Goal: Task Accomplishment & Management: Manage account settings

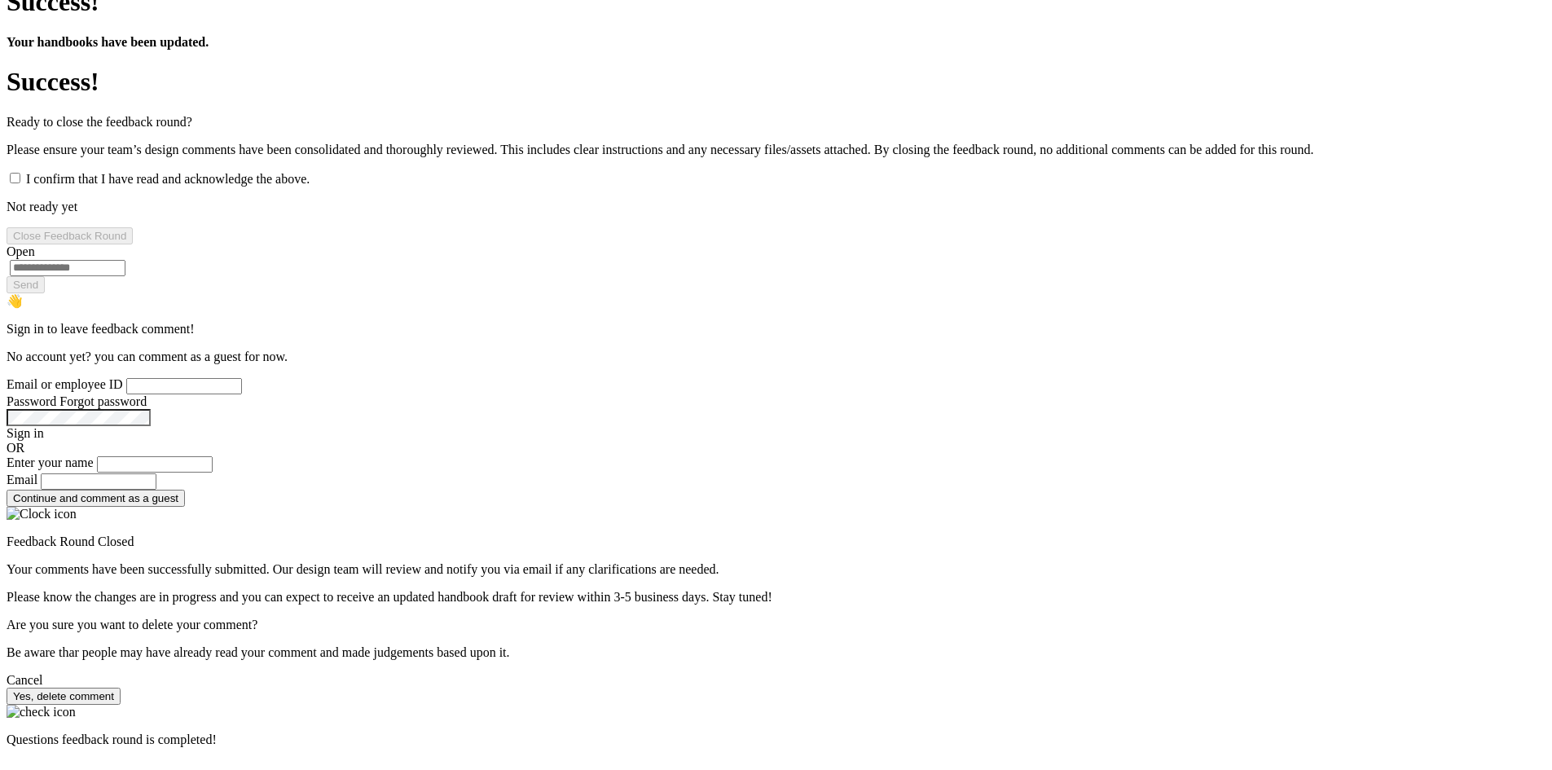
scroll to position [1141, 0]
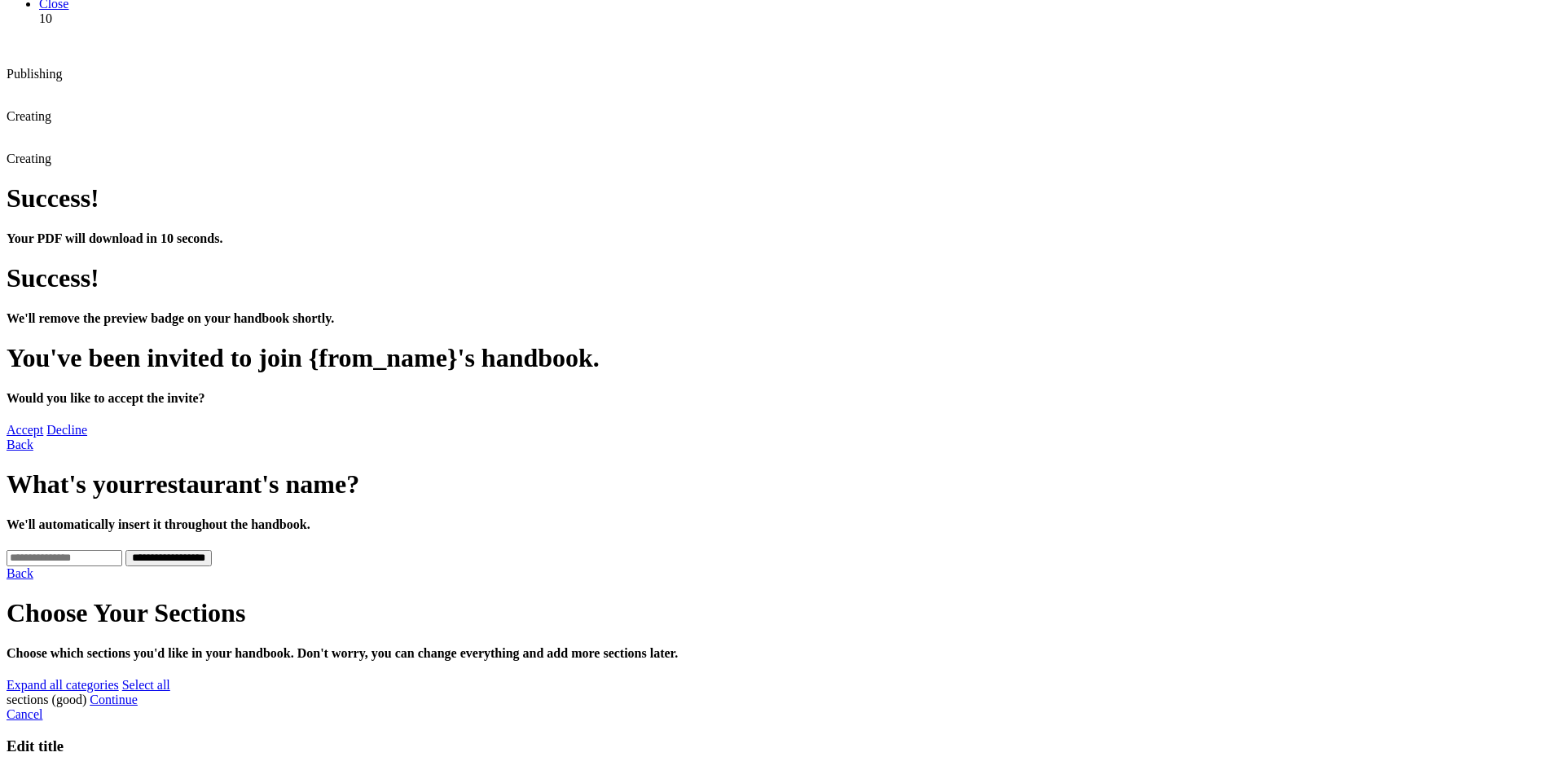
scroll to position [0, 0]
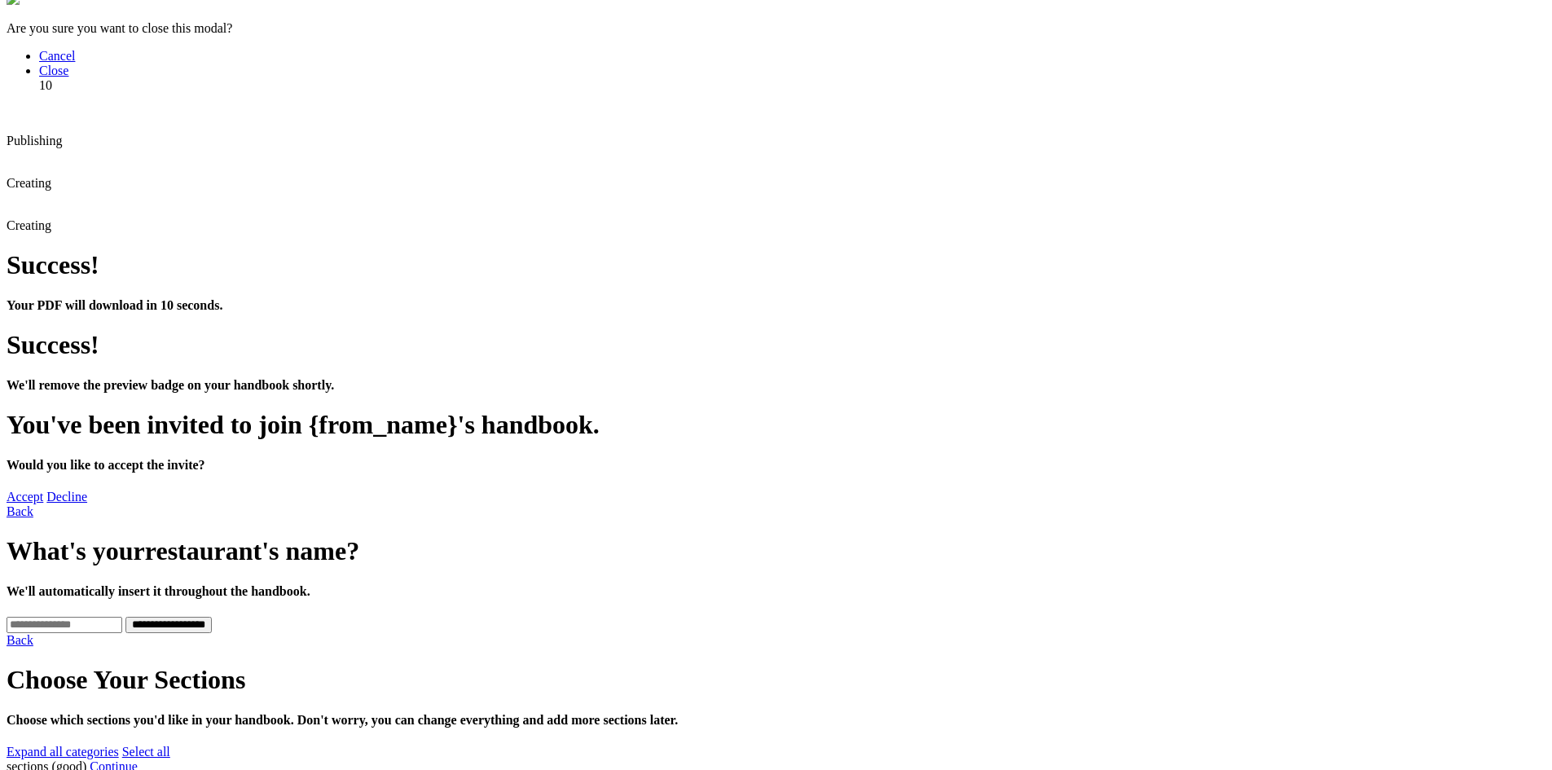
scroll to position [0, 0]
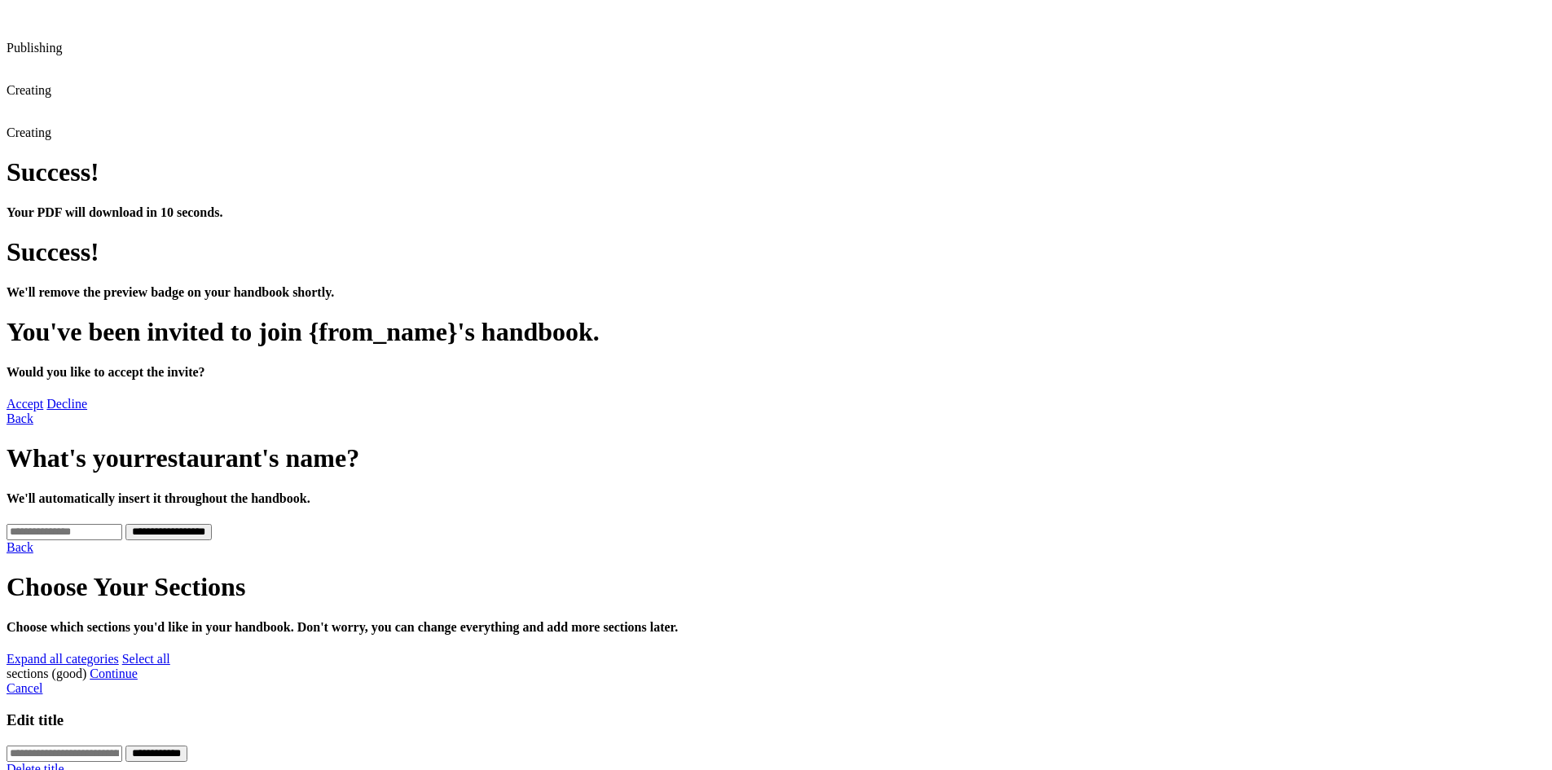
scroll to position [244, 0]
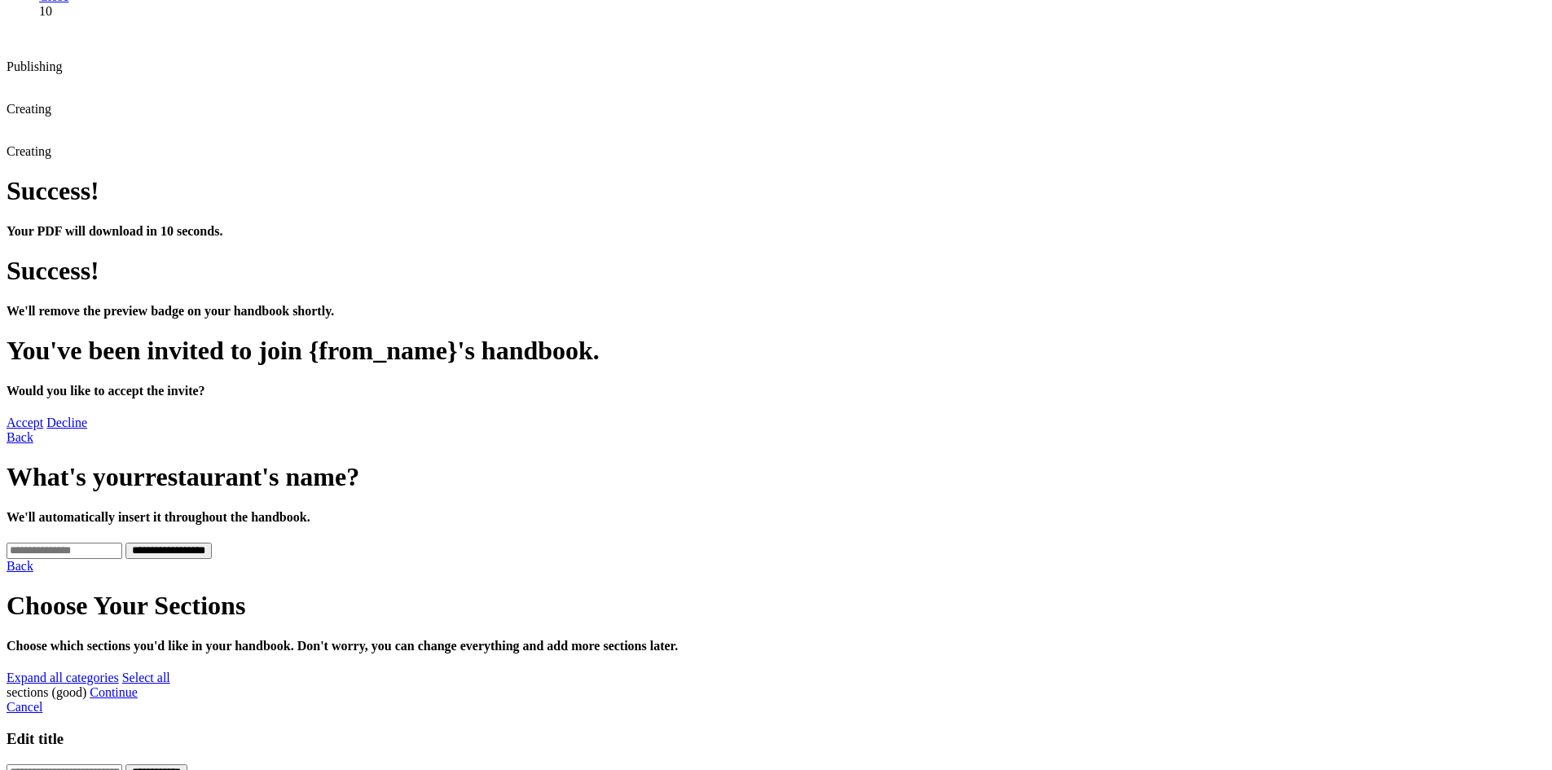
scroll to position [0, 0]
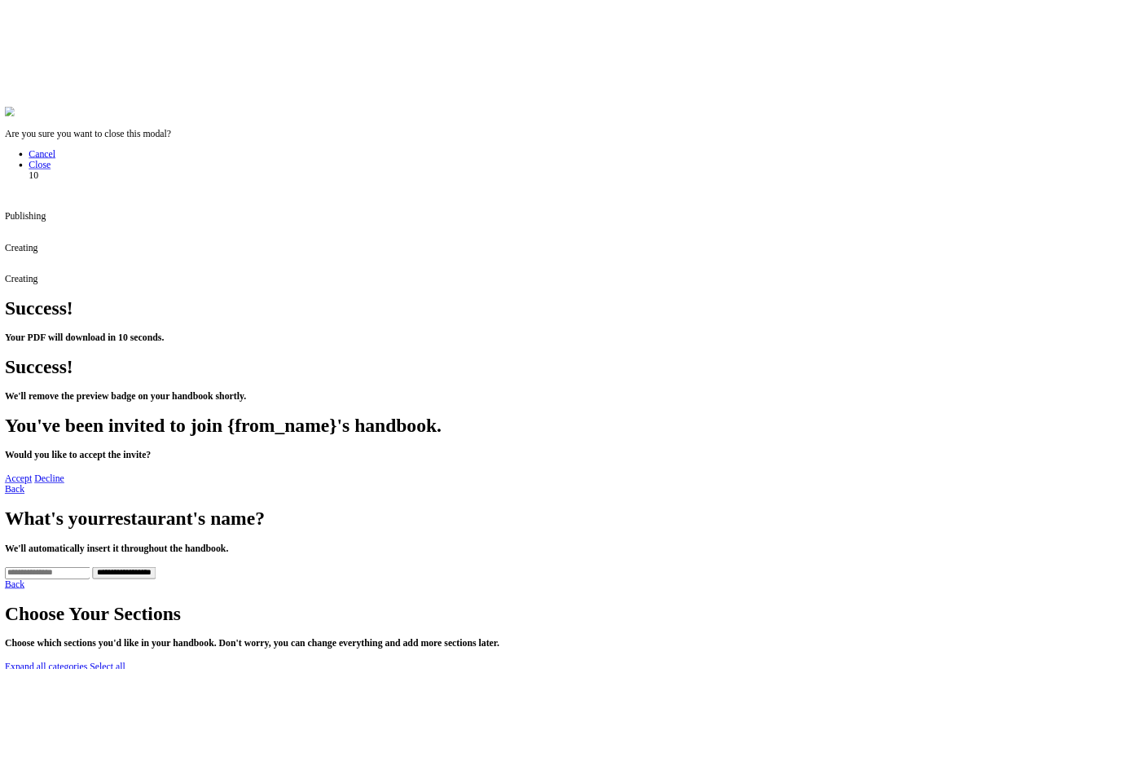
scroll to position [131, 0]
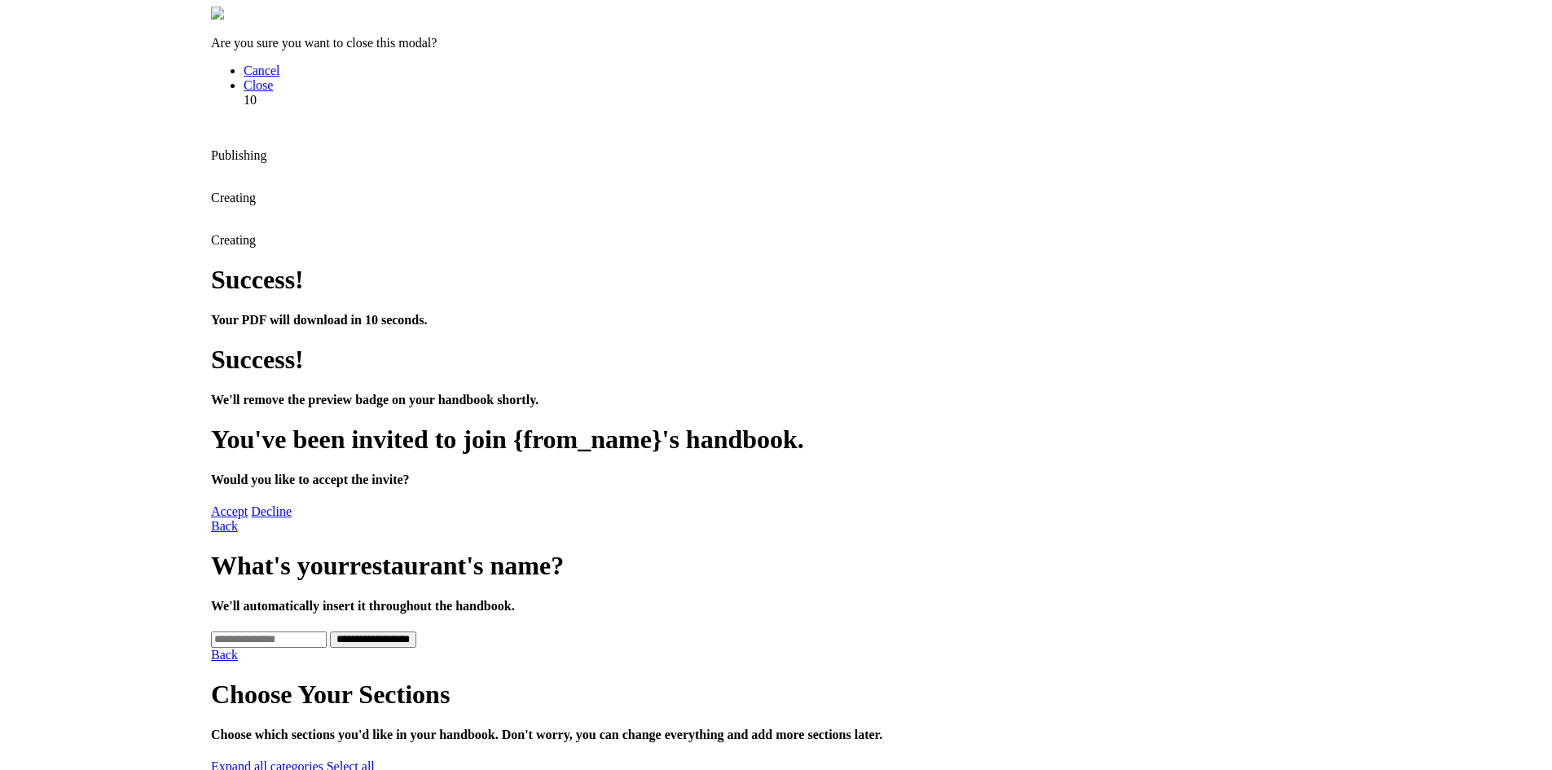
scroll to position [0, 0]
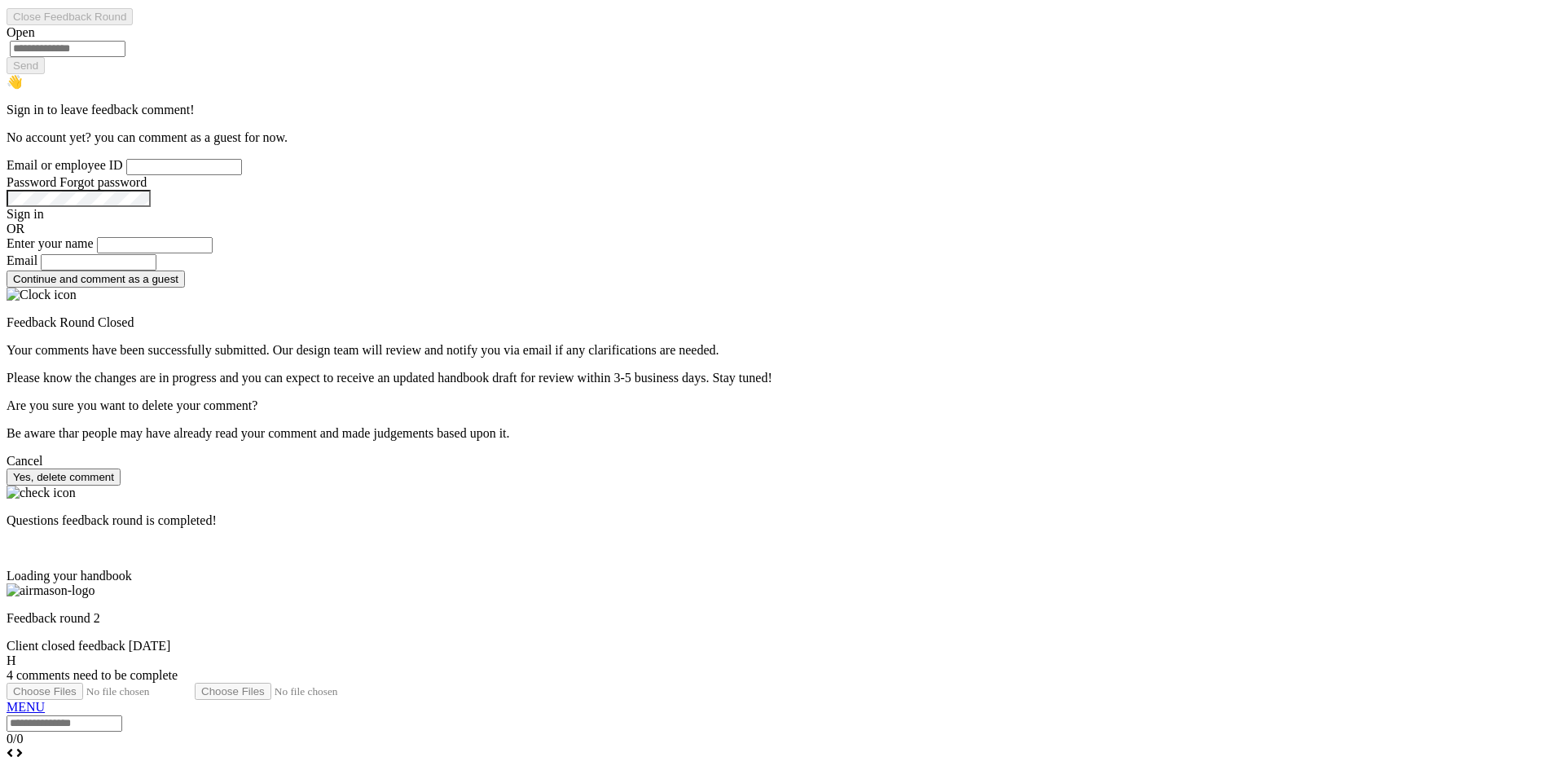
scroll to position [1222, 0]
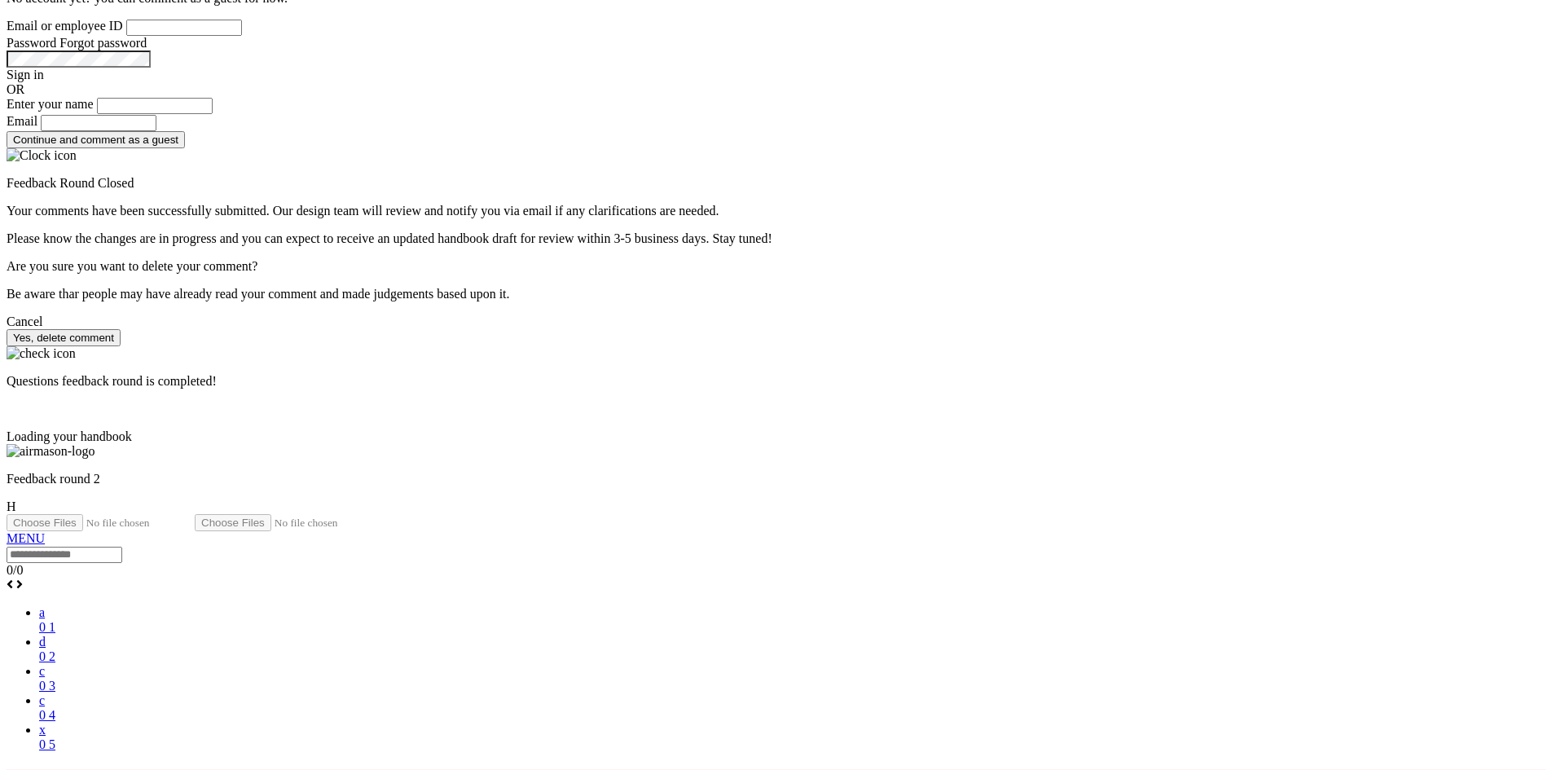
scroll to position [1385, 0]
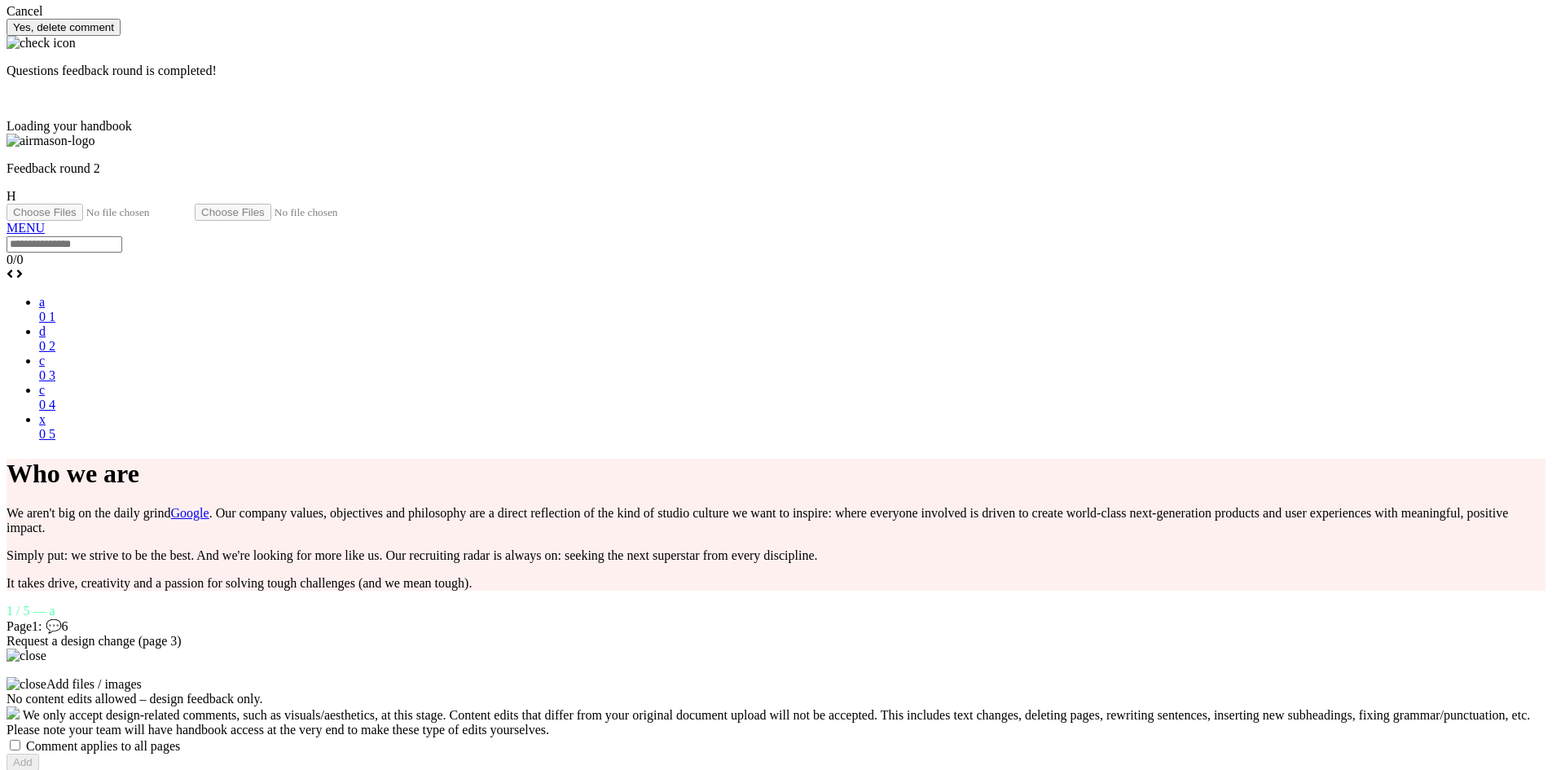
scroll to position [1548, 0]
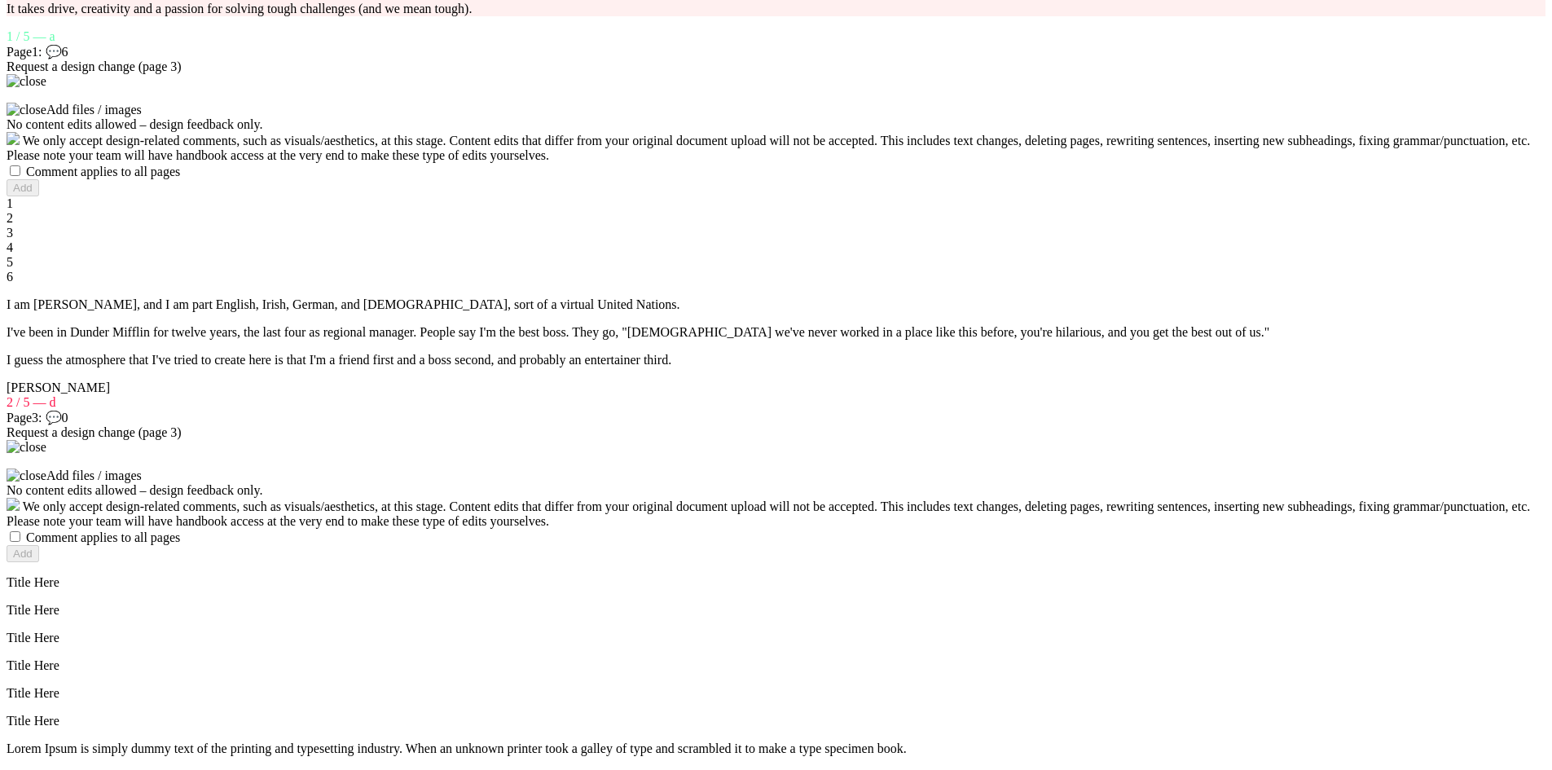
scroll to position [2118, 0]
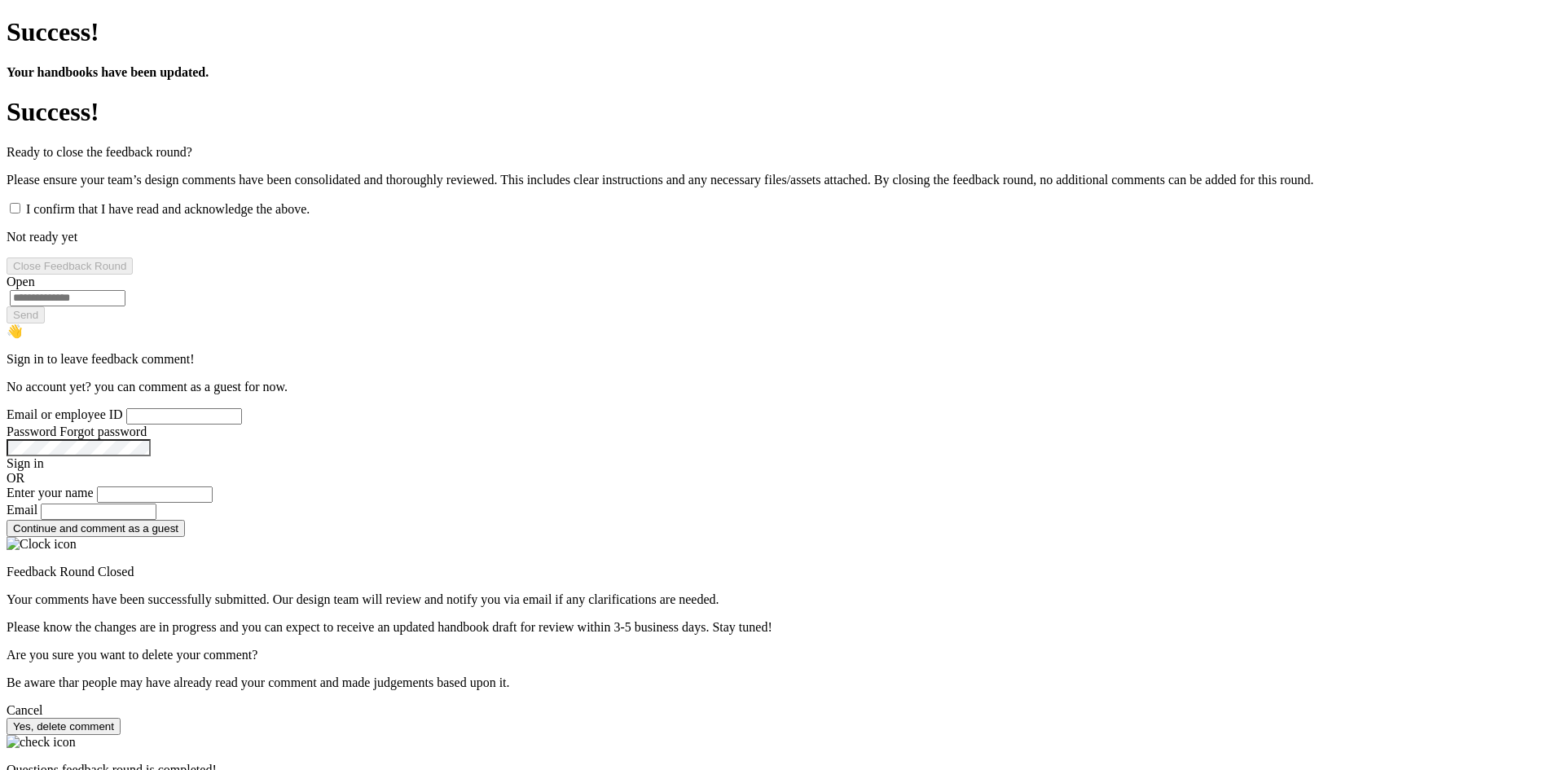
scroll to position [1141, 0]
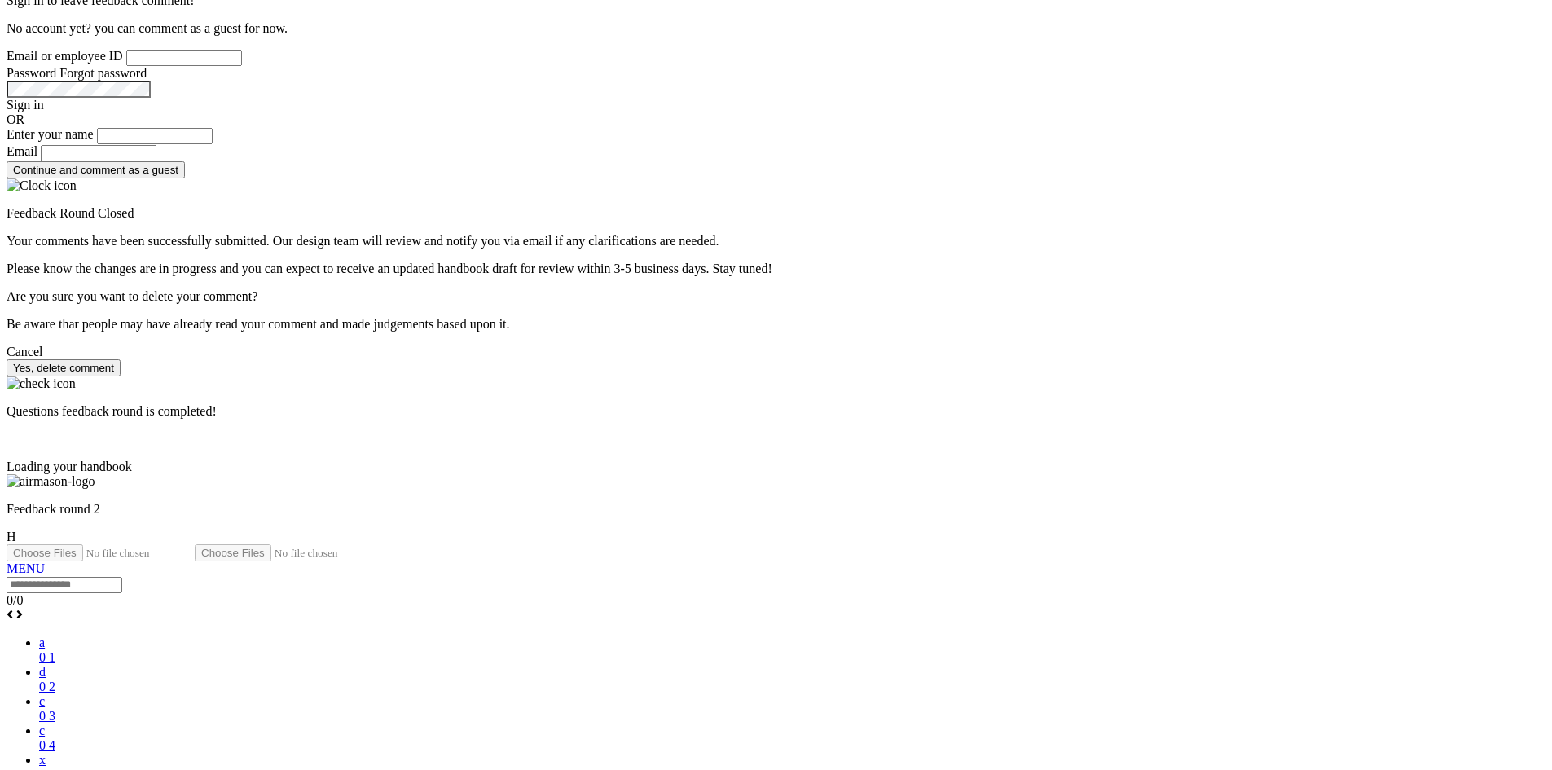
scroll to position [1385, 0]
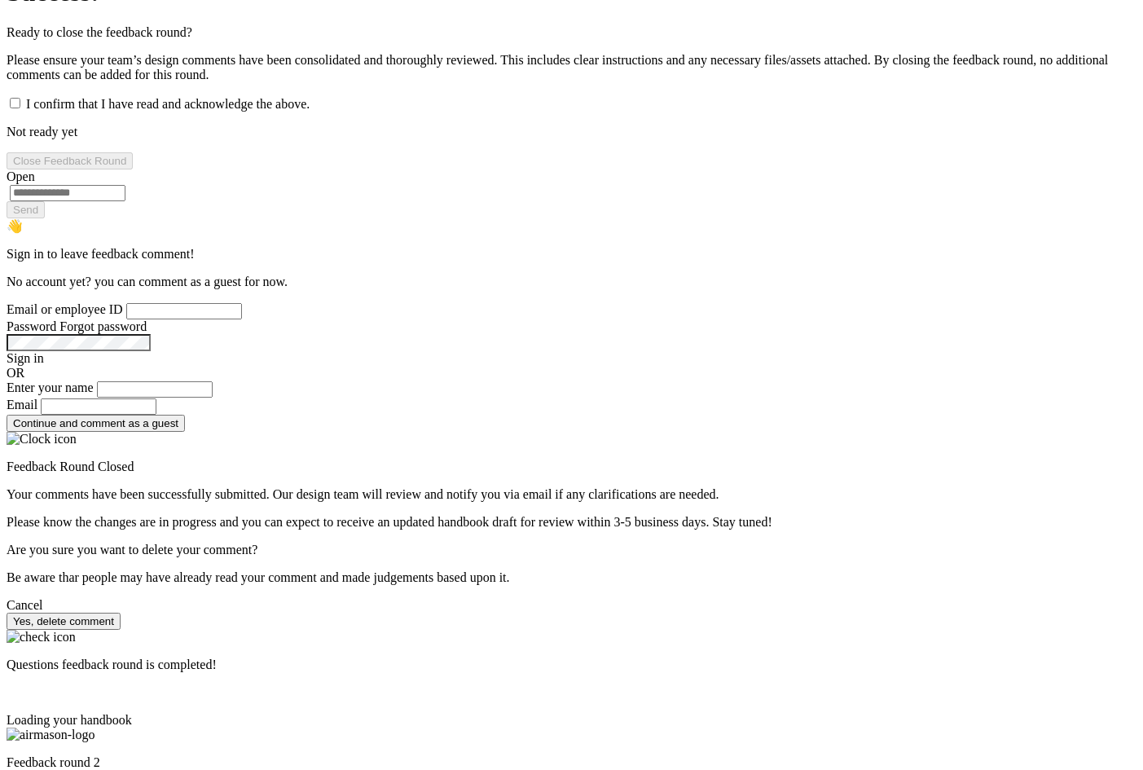
scroll to position [910, 0]
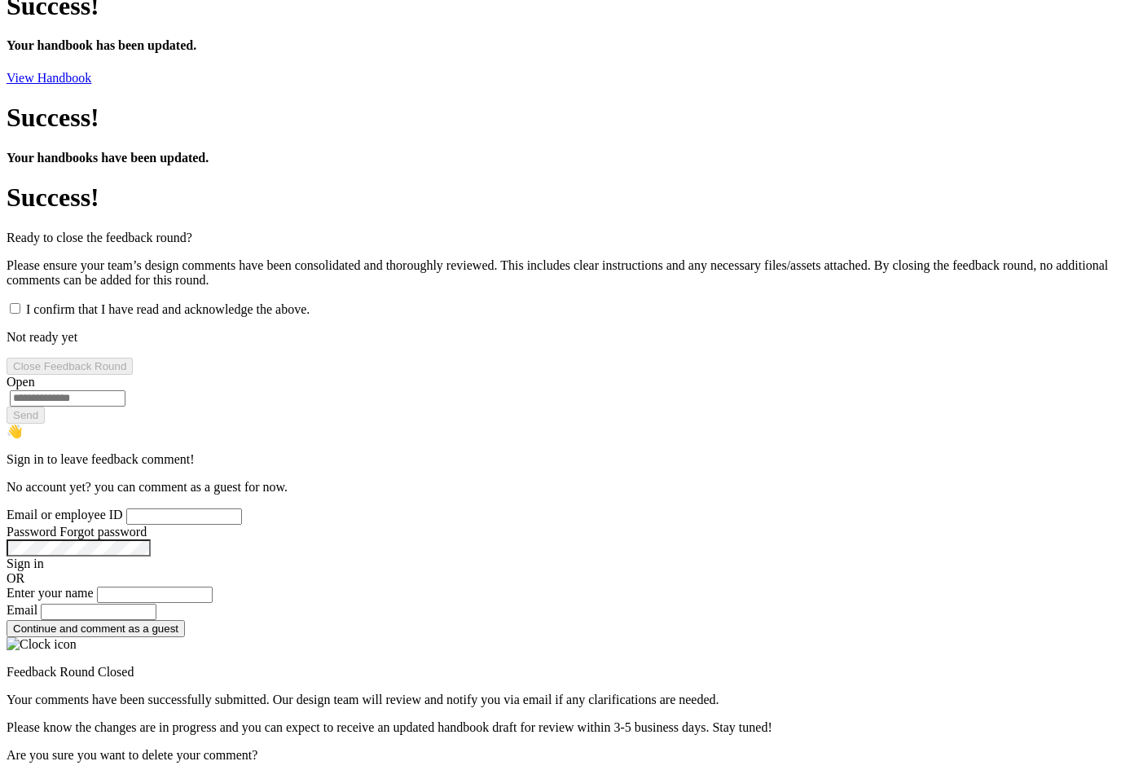
click at [662, 297] on div at bounding box center [662, 297] width 0 height 0
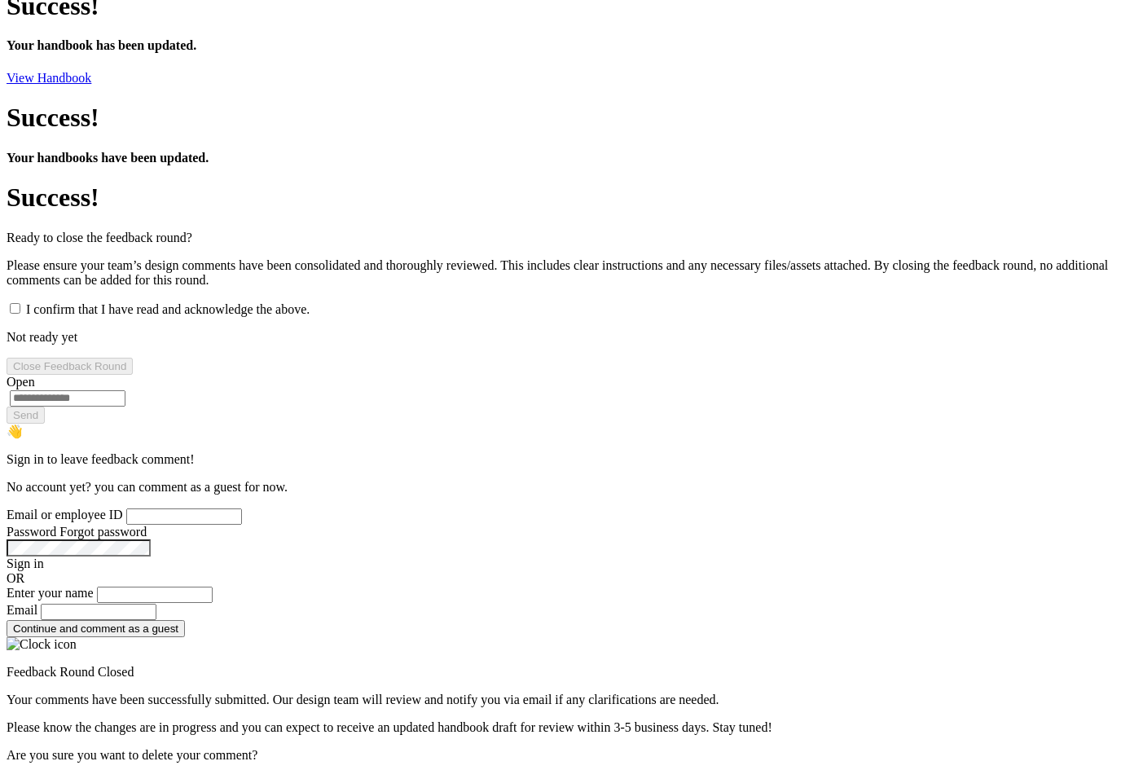
scroll to position [584, 0]
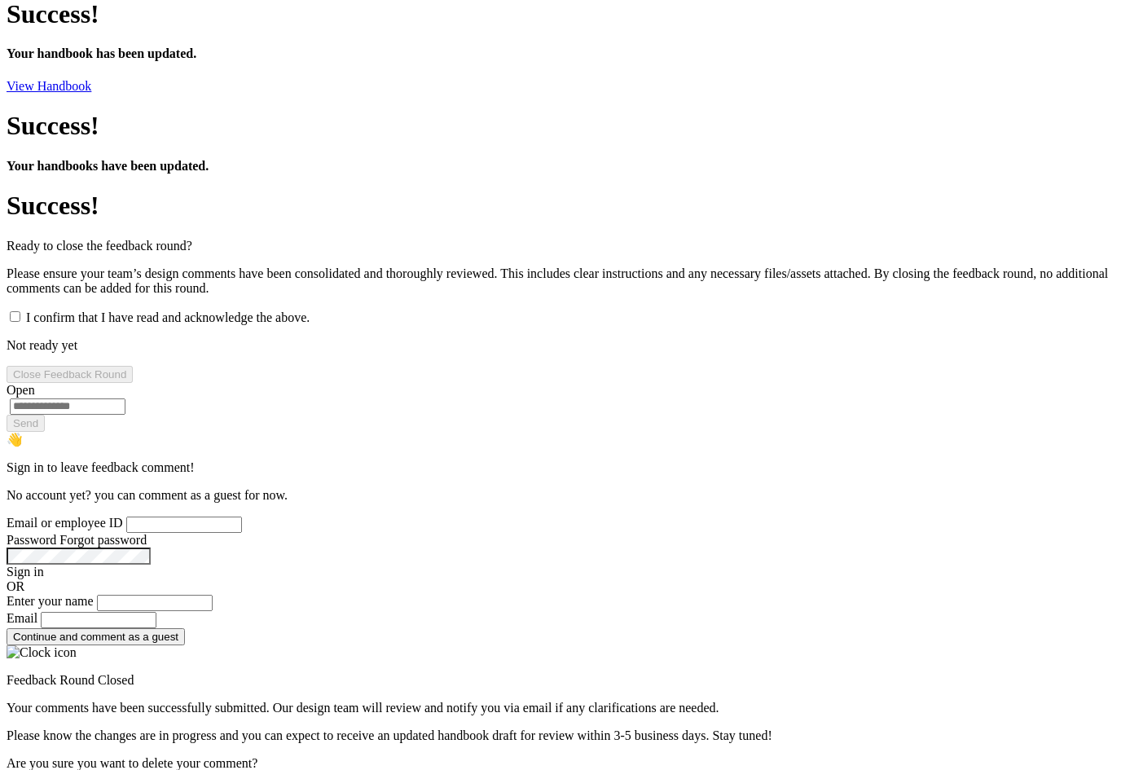
scroll to position [1141, 0]
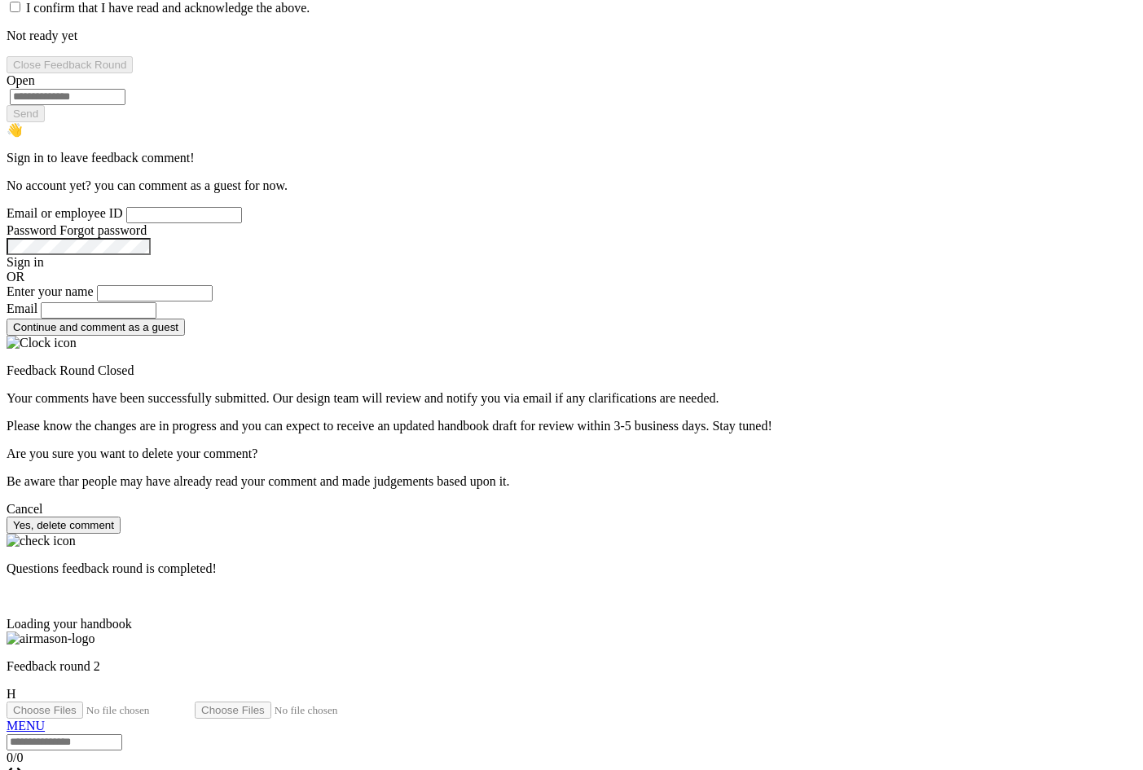
scroll to position [1304, 0]
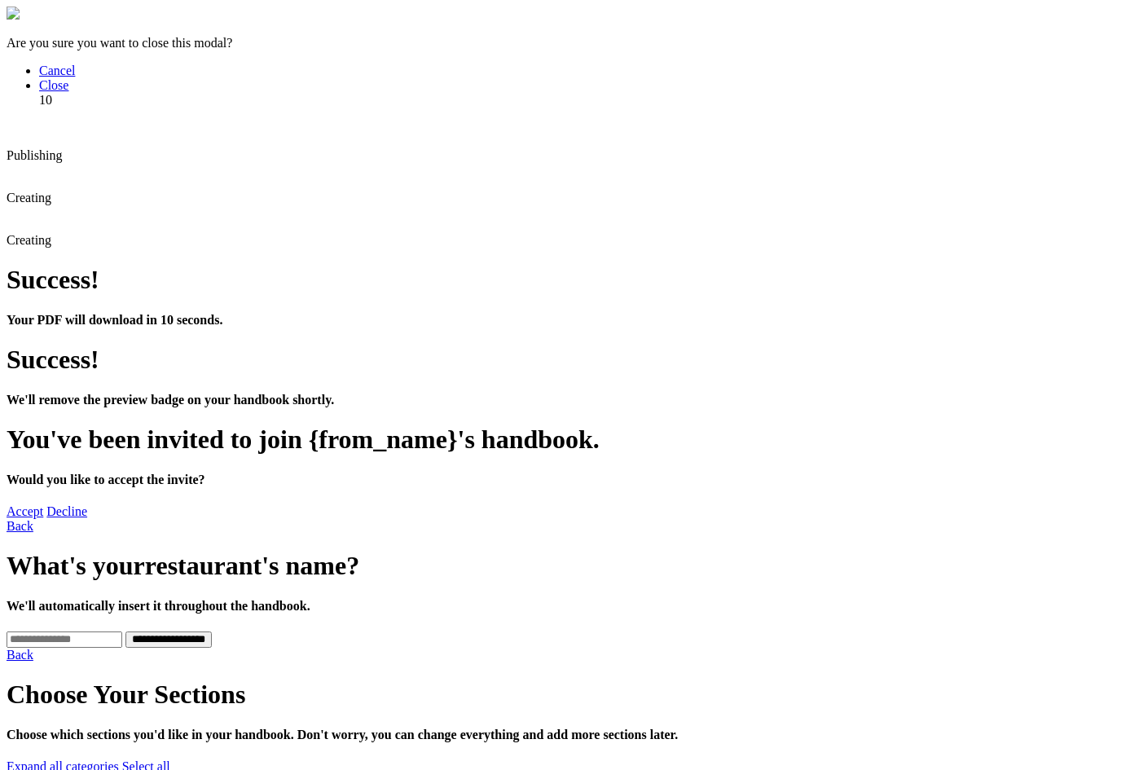
scroll to position [1304, 0]
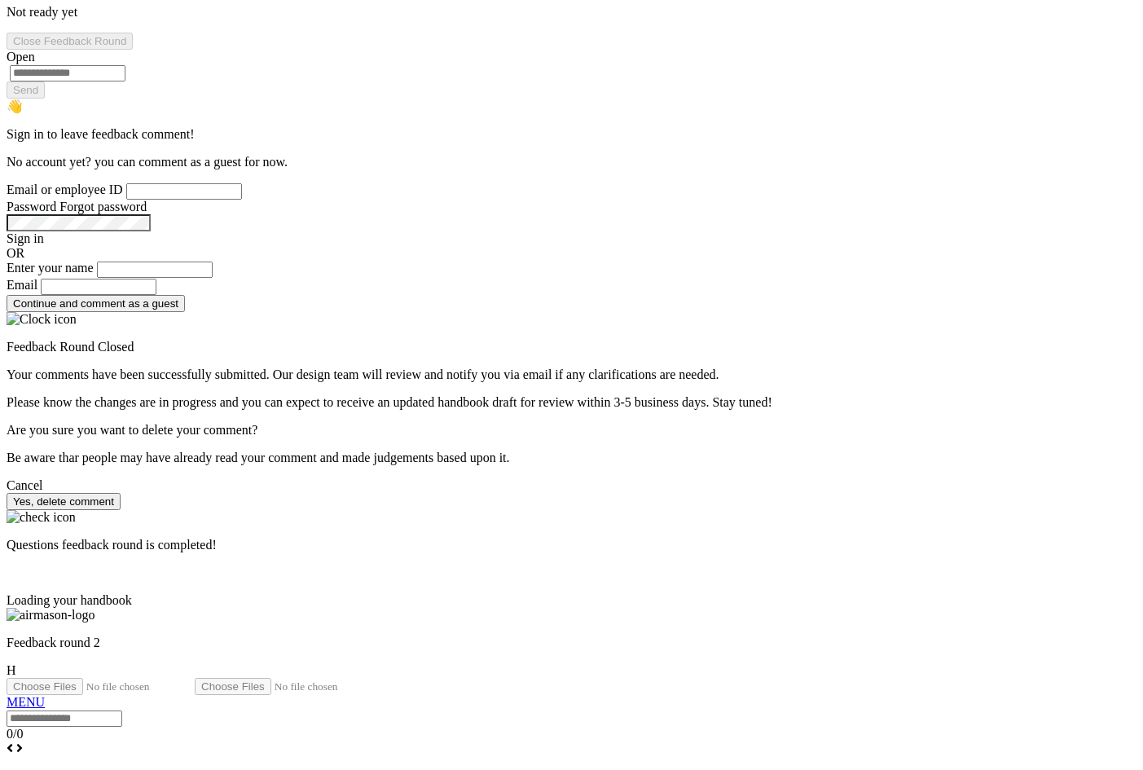
scroll to position [1141, 0]
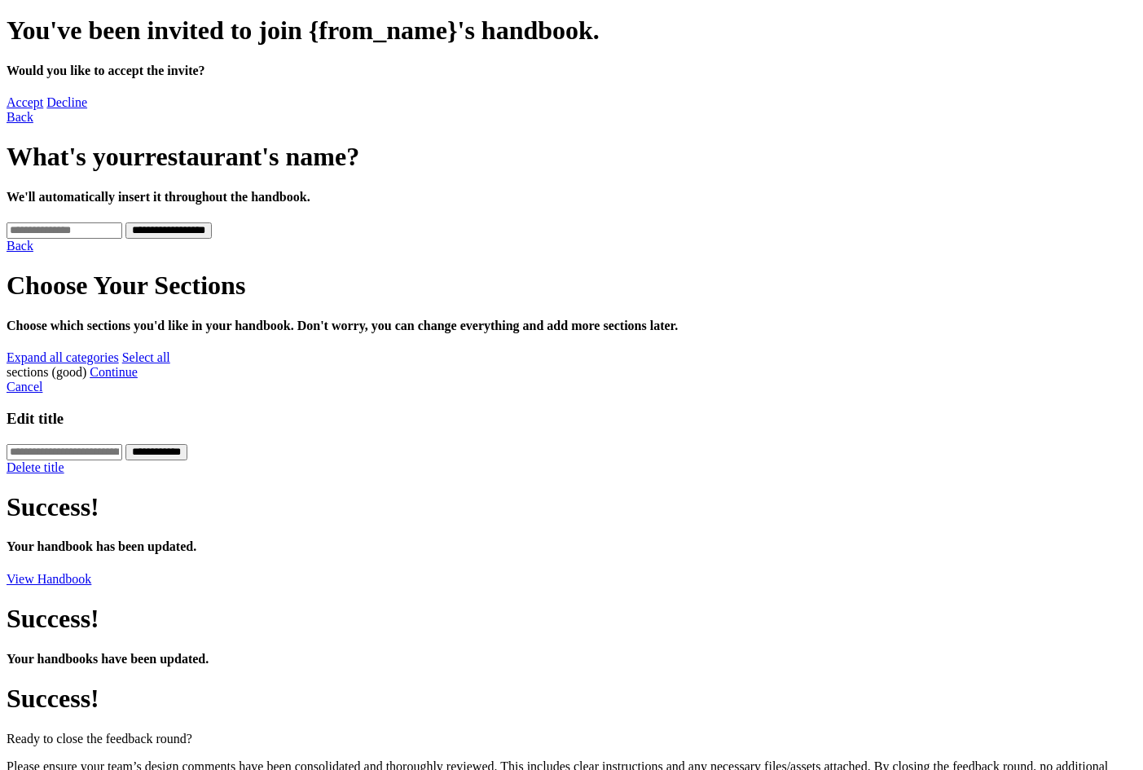
scroll to position [735, 0]
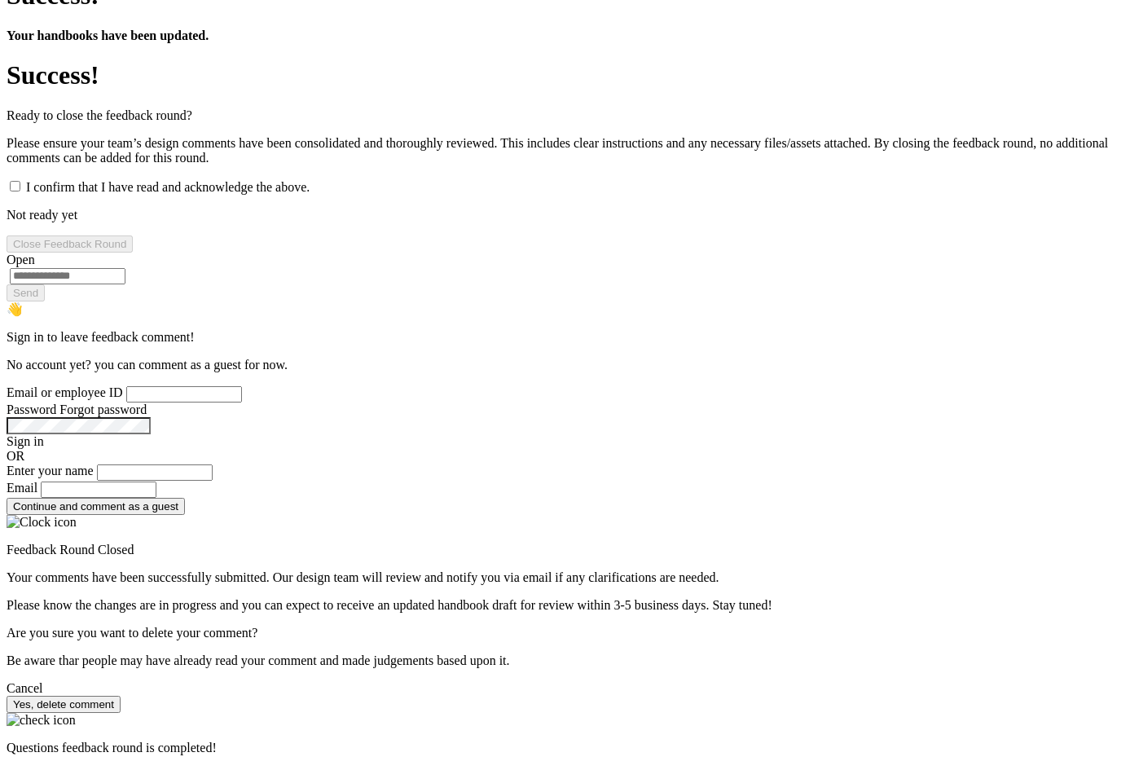
scroll to position [1142, 0]
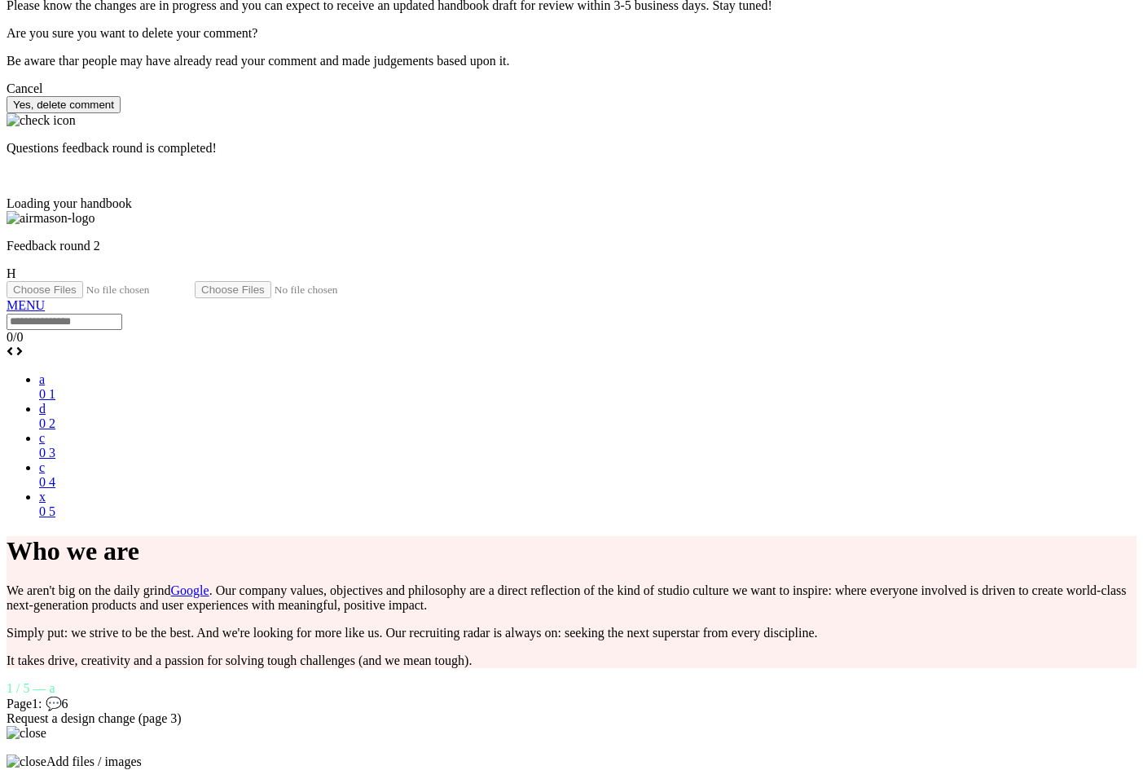
scroll to position [1468, 0]
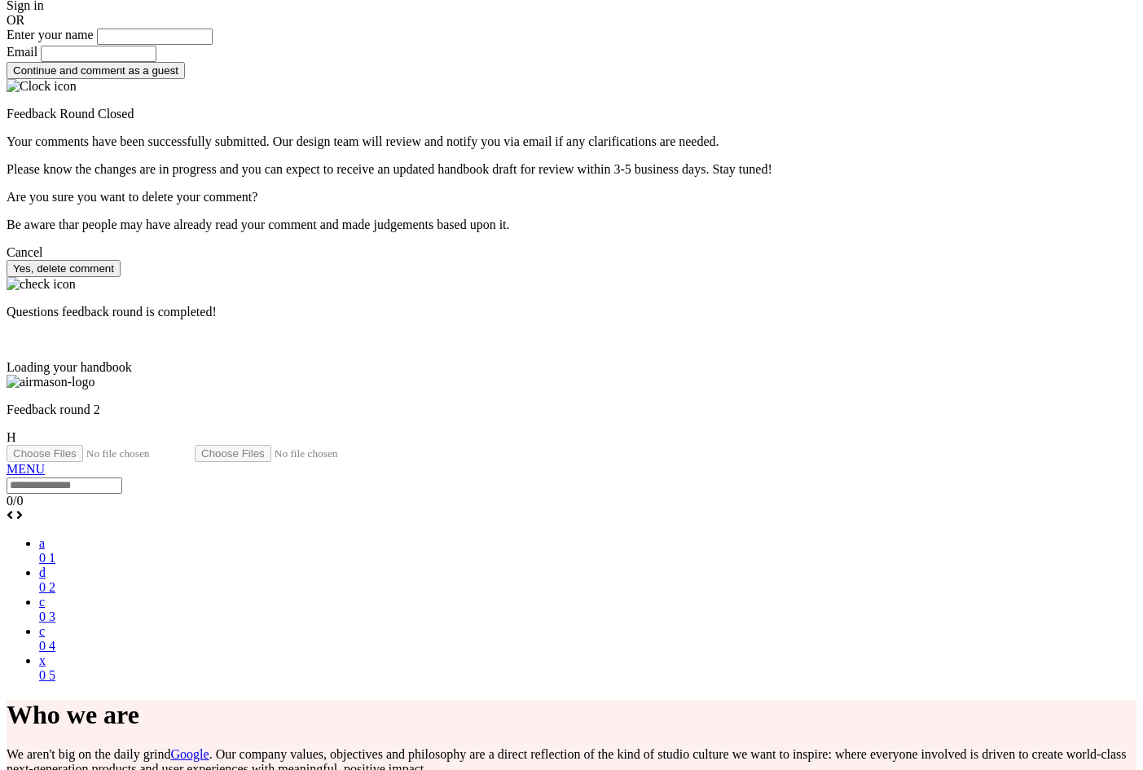
drag, startPoint x: 983, startPoint y: 284, endPoint x: 985, endPoint y: 316, distance: 31.9
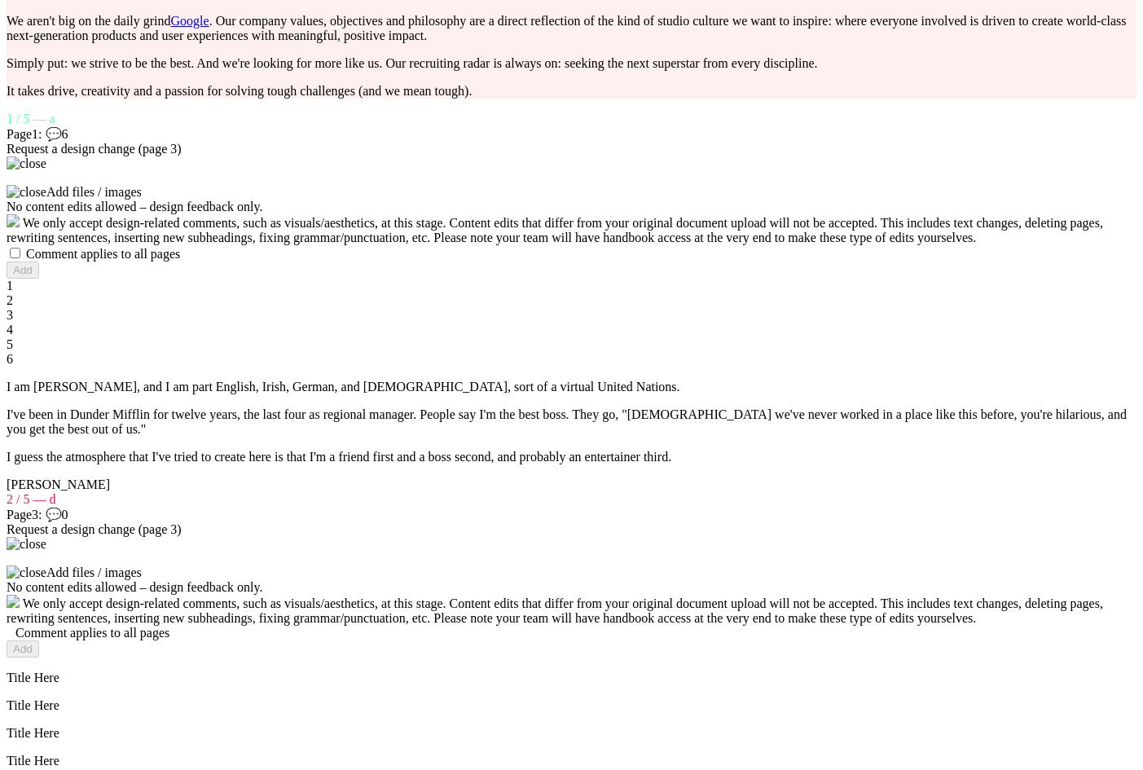
scroll to position [2039, 0]
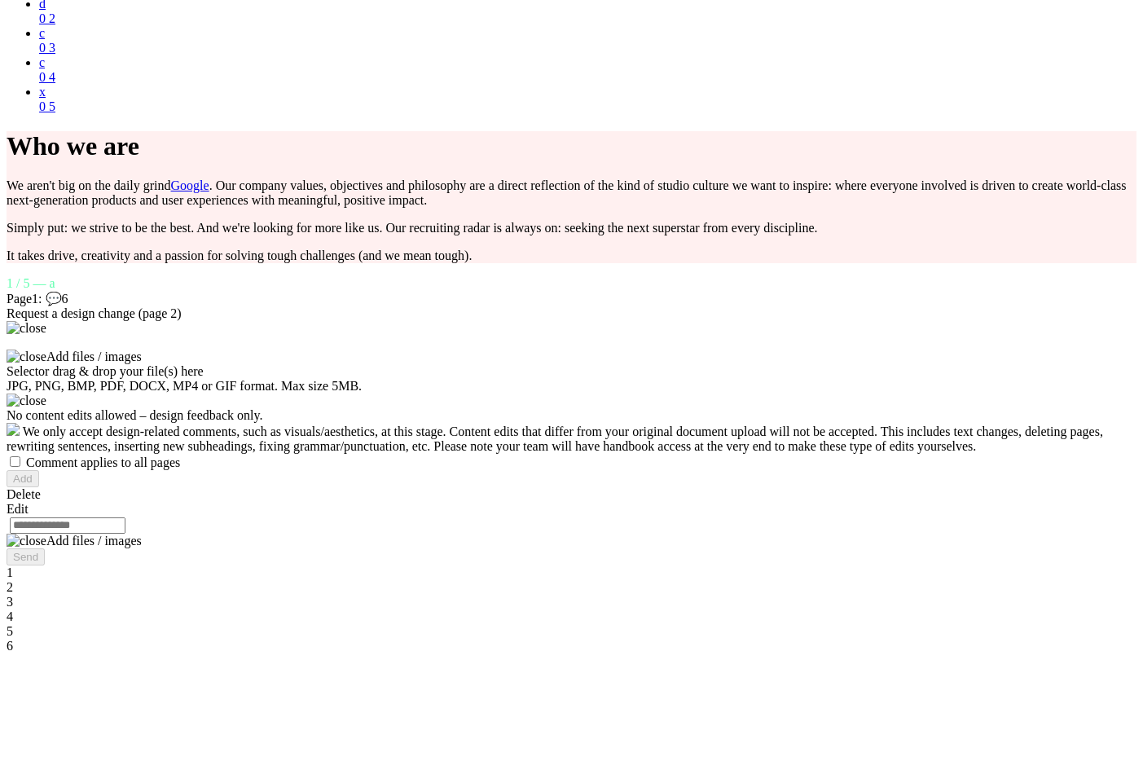
scroll to position [2039, 0]
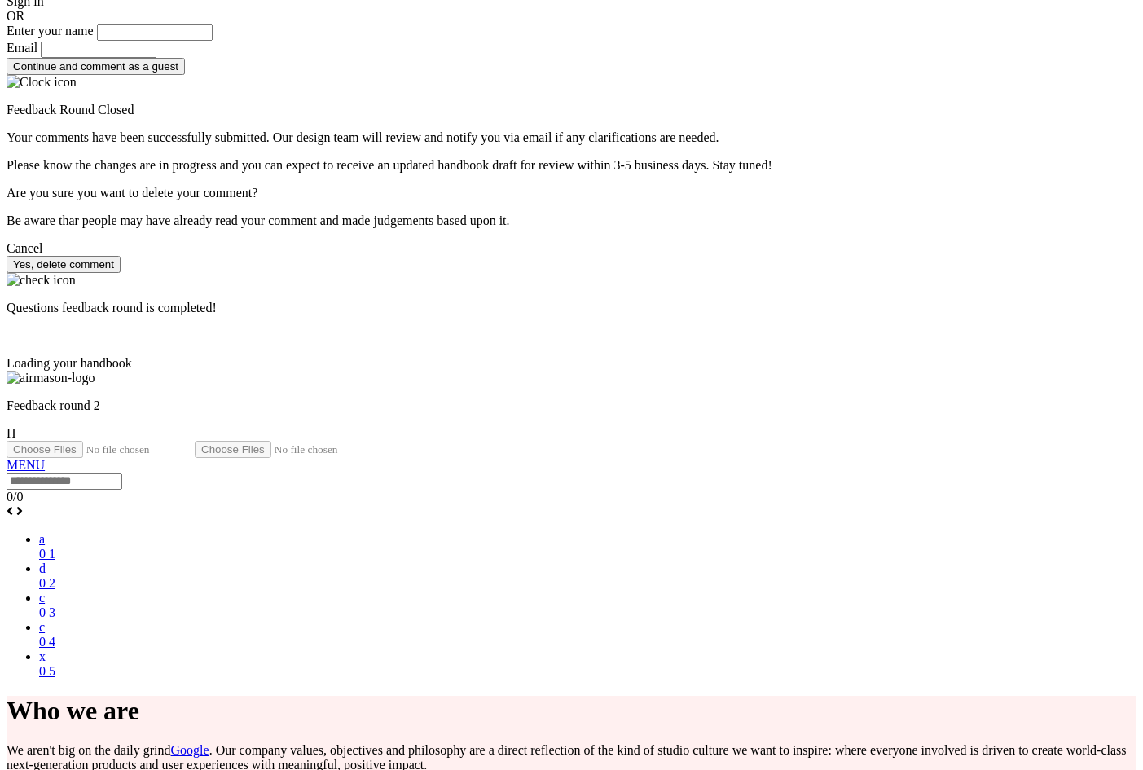
scroll to position [1468, 0]
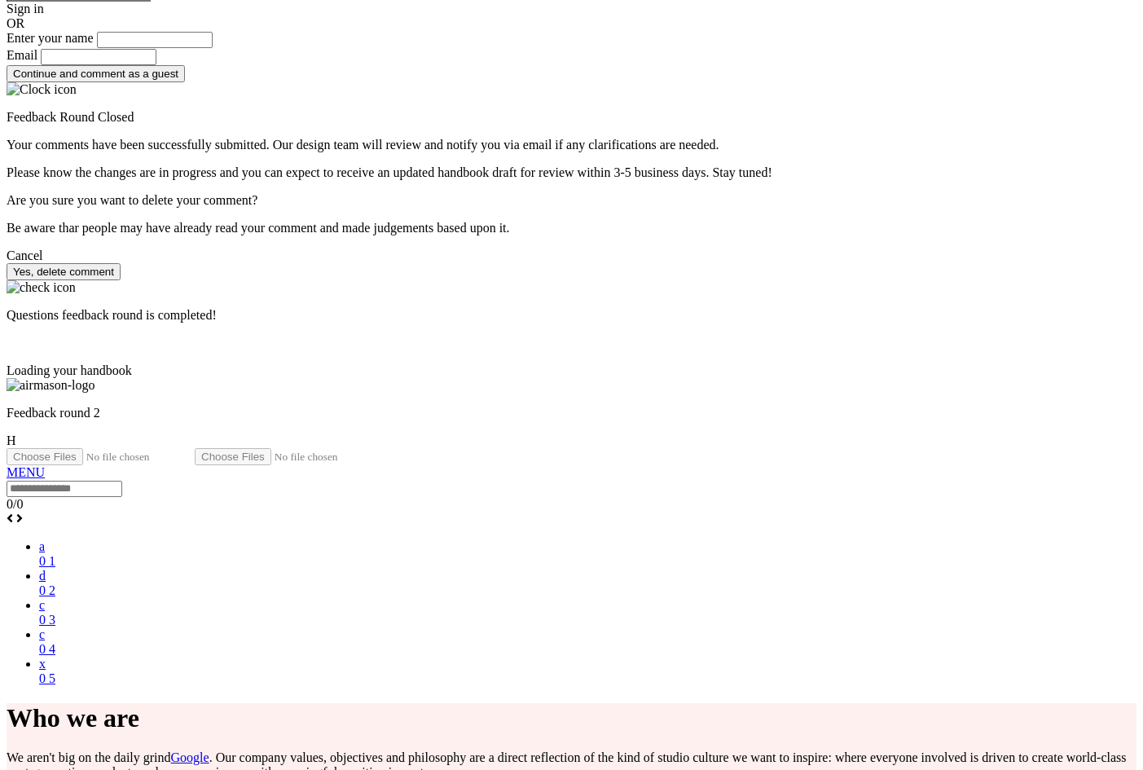
scroll to position [1387, 0]
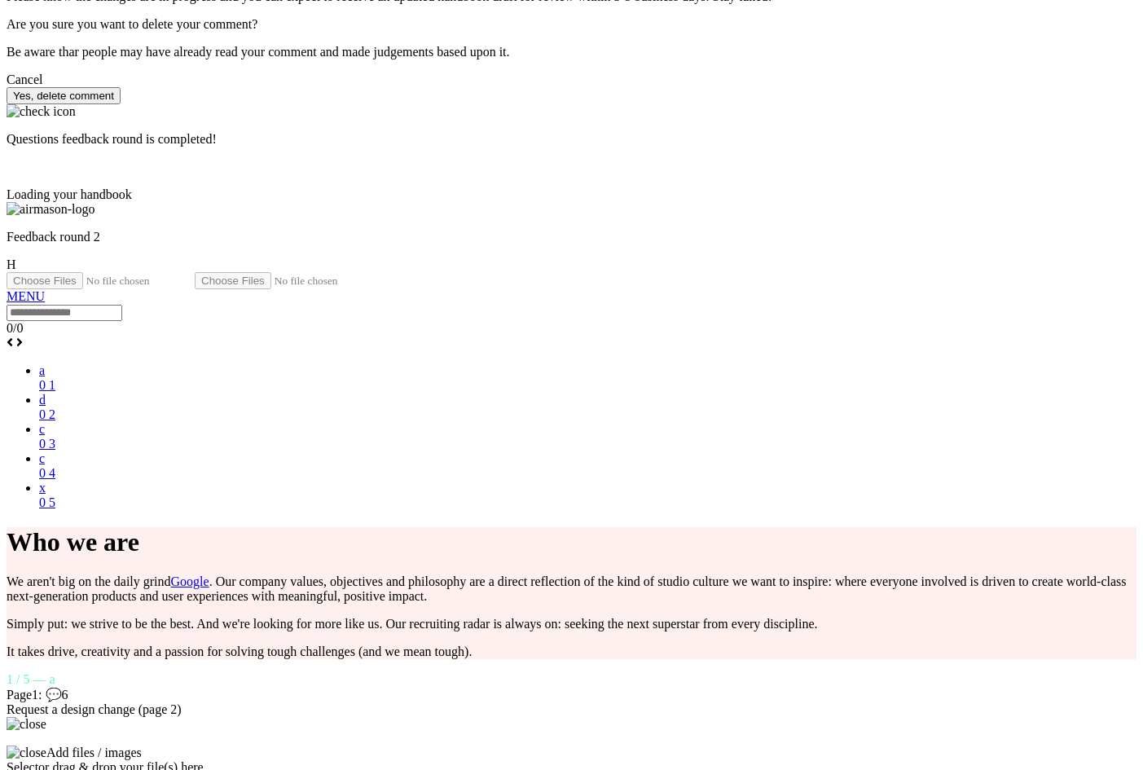
scroll to position [1468, 0]
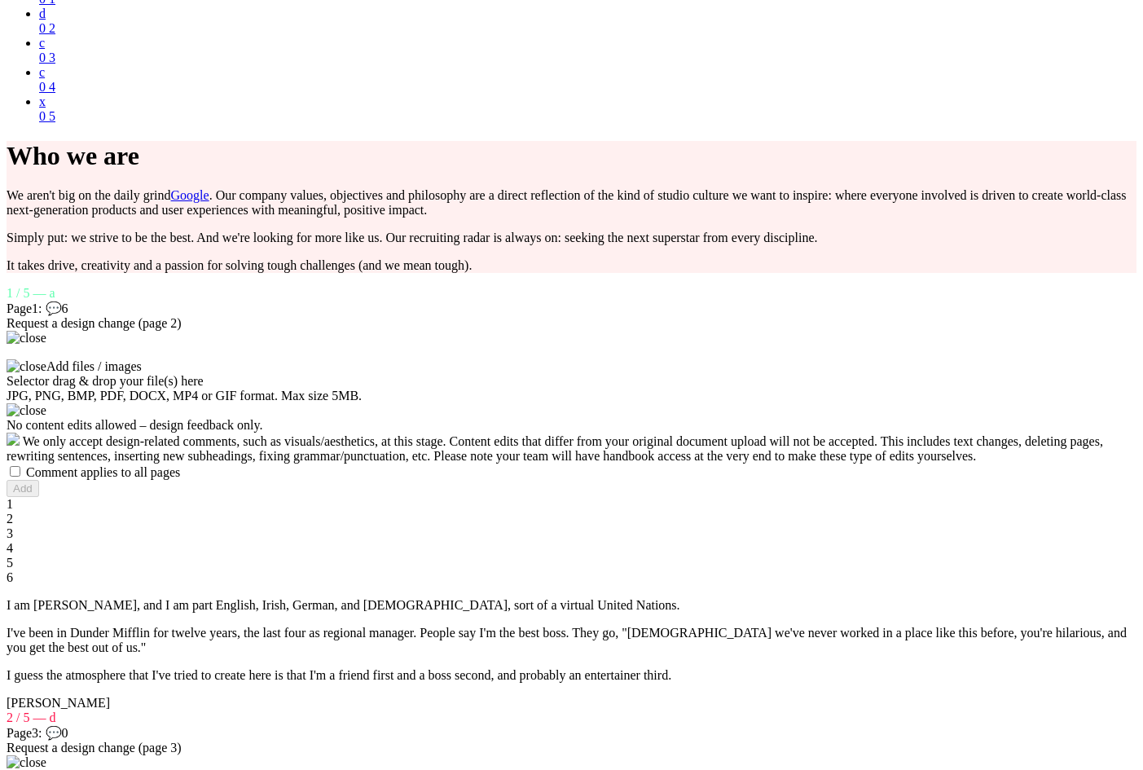
scroll to position [2202, 0]
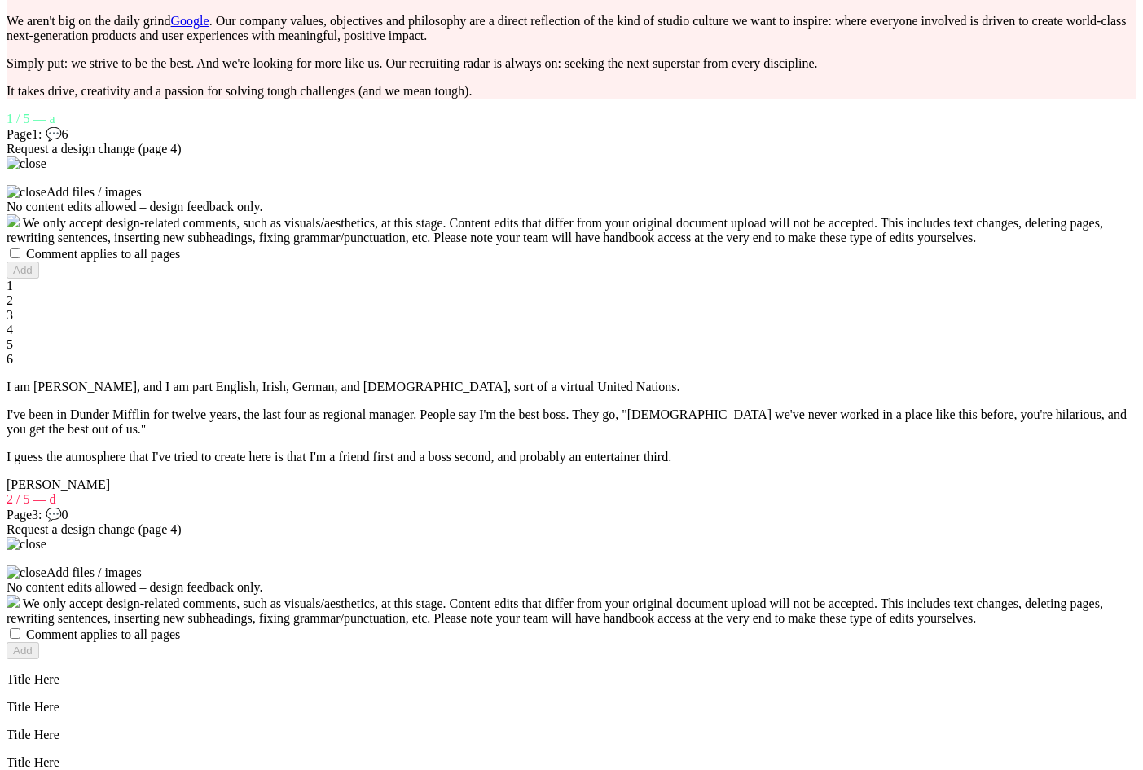
scroll to position [0, 0]
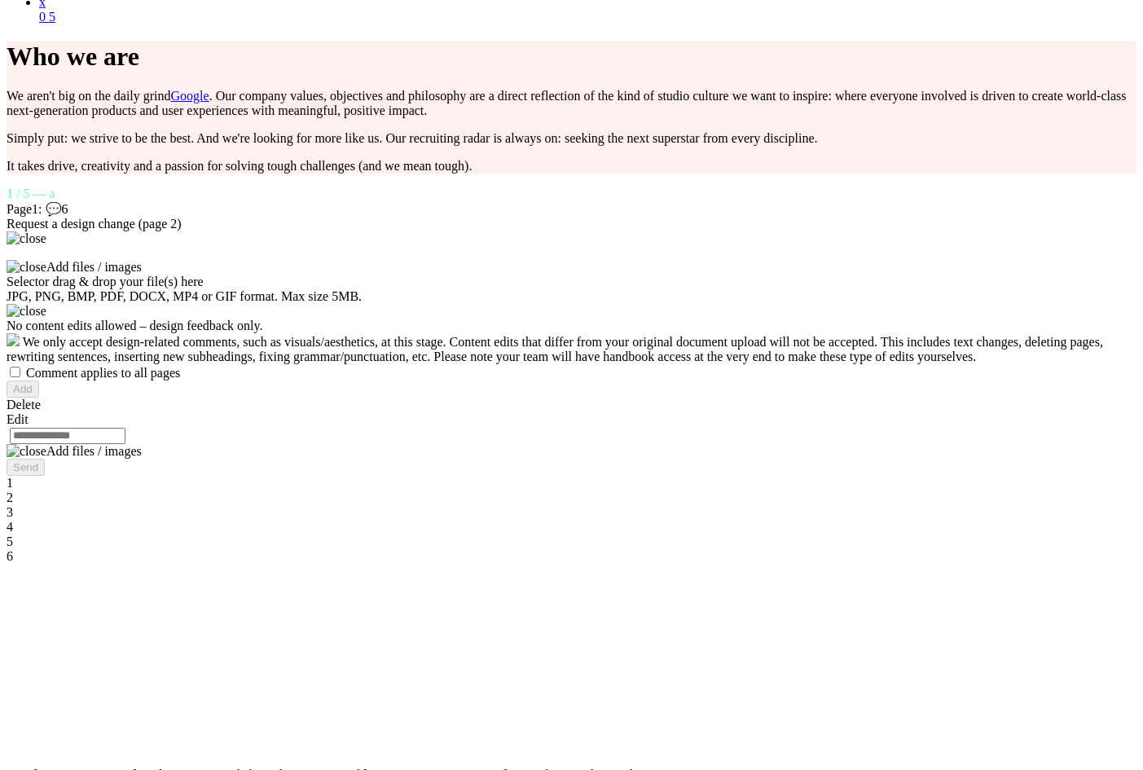
scroll to position [2039, 0]
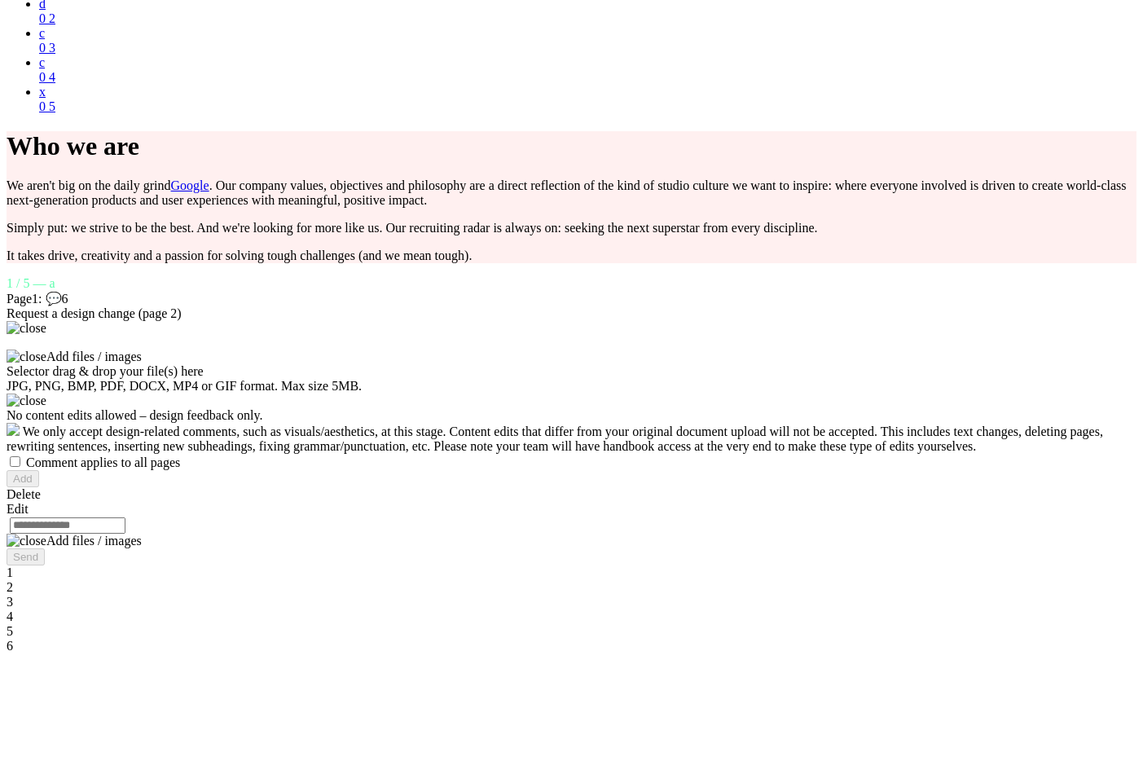
scroll to position [2039, 0]
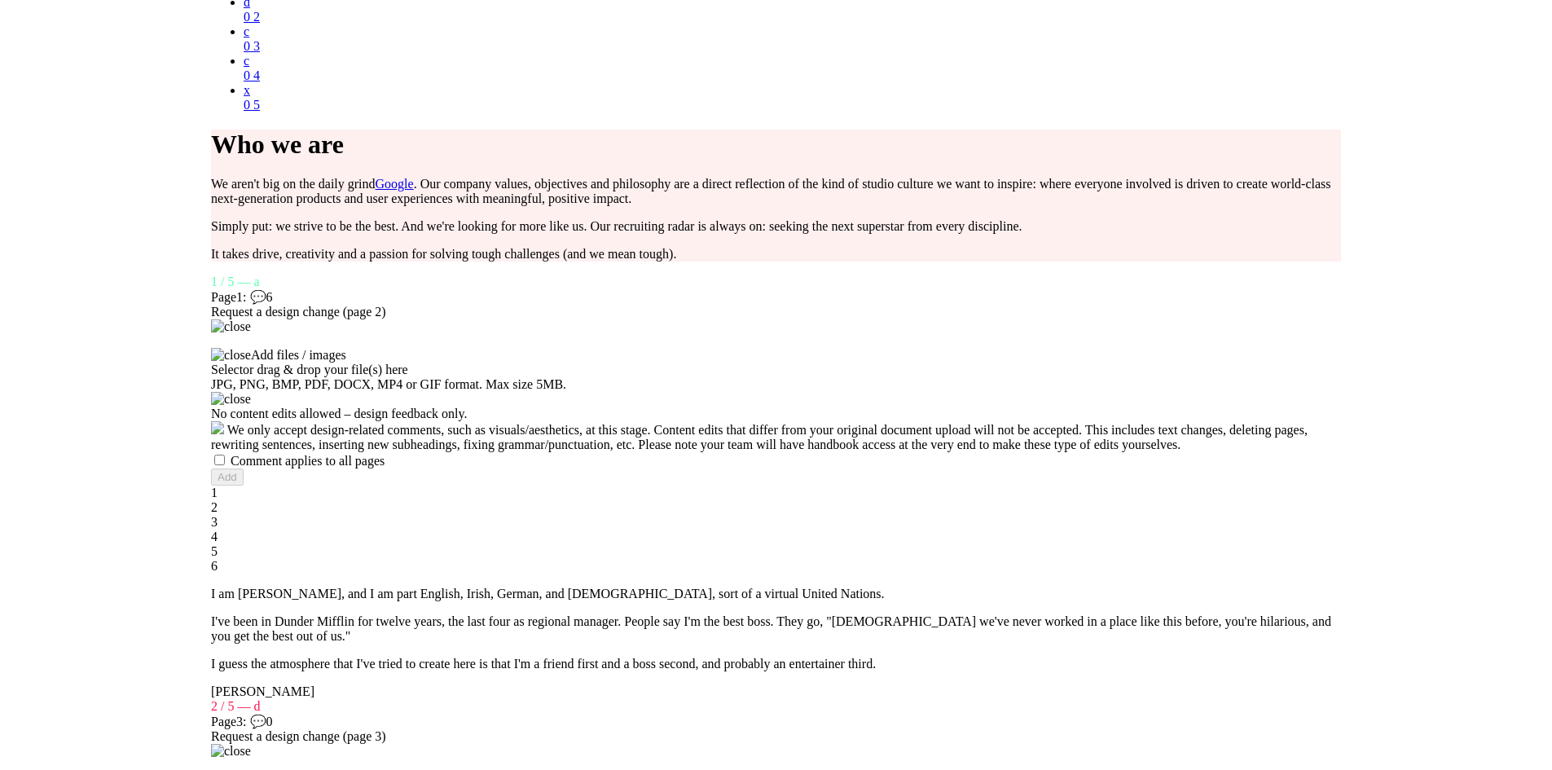
scroll to position [0, 2237]
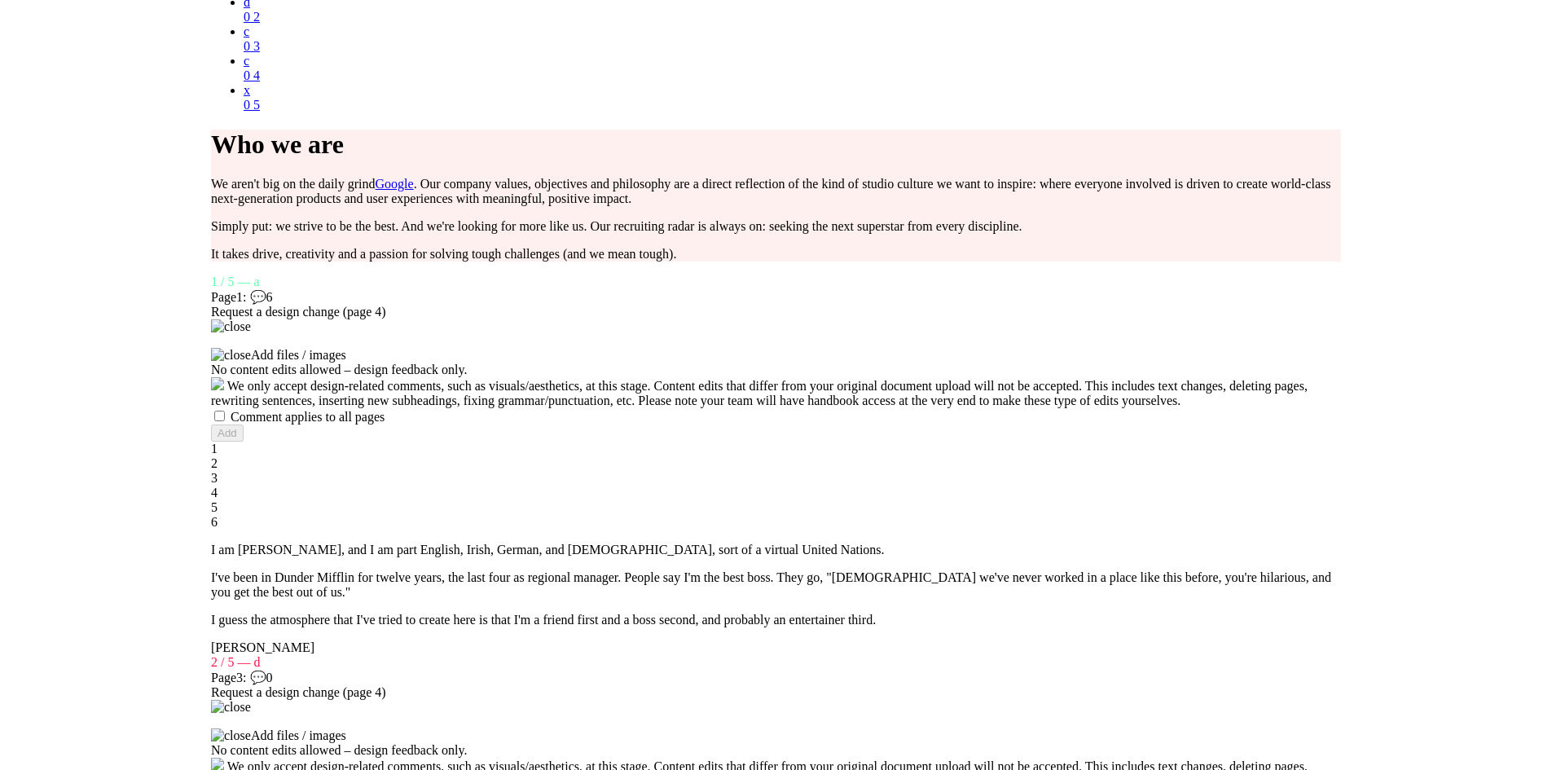
scroll to position [0, 3055]
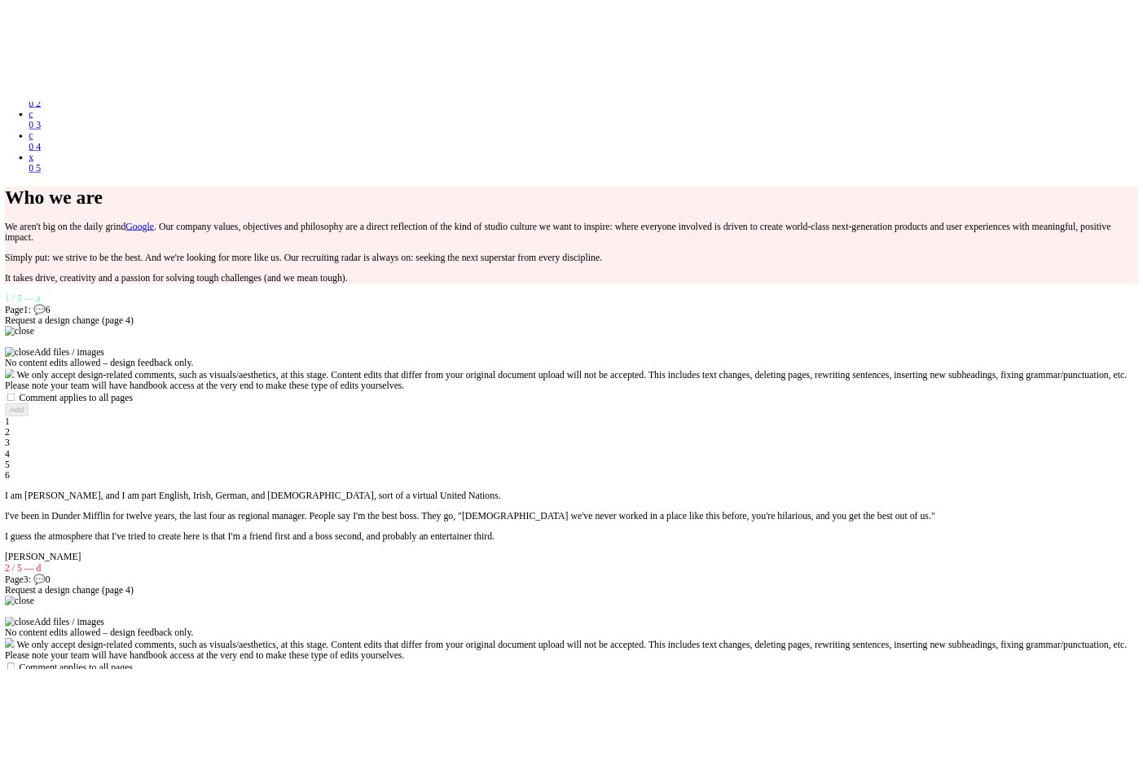
scroll to position [0, 0]
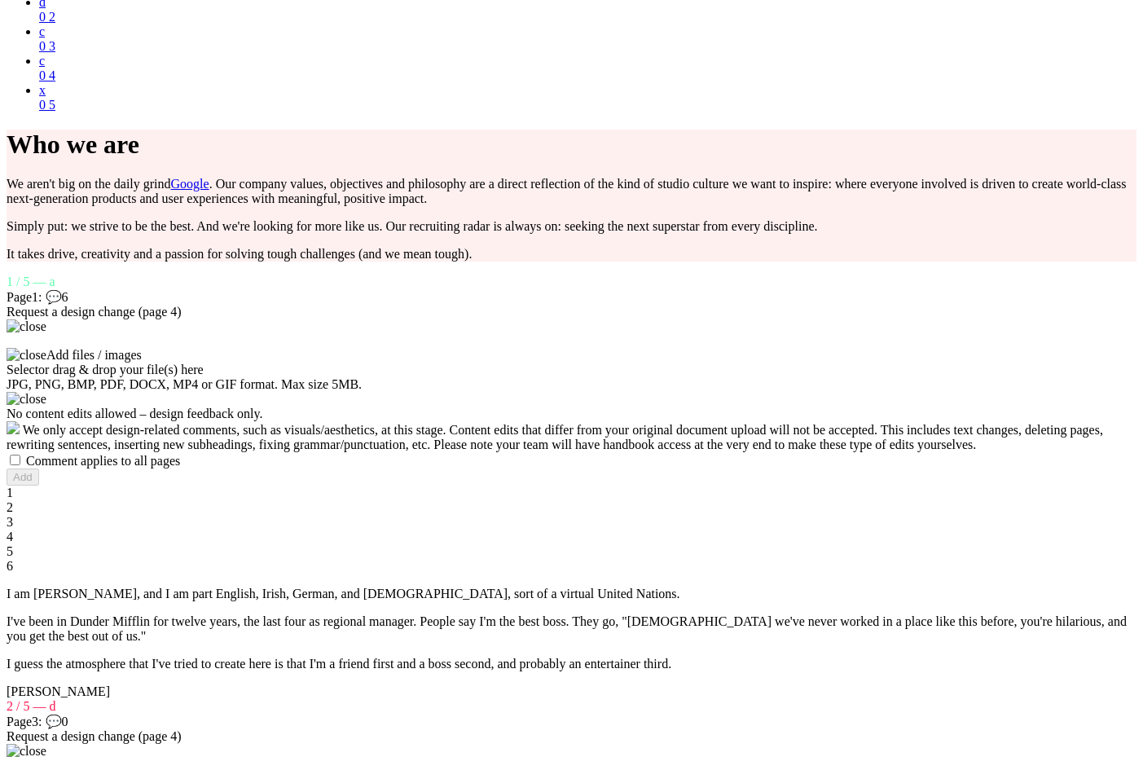
scroll to position [0, 2237]
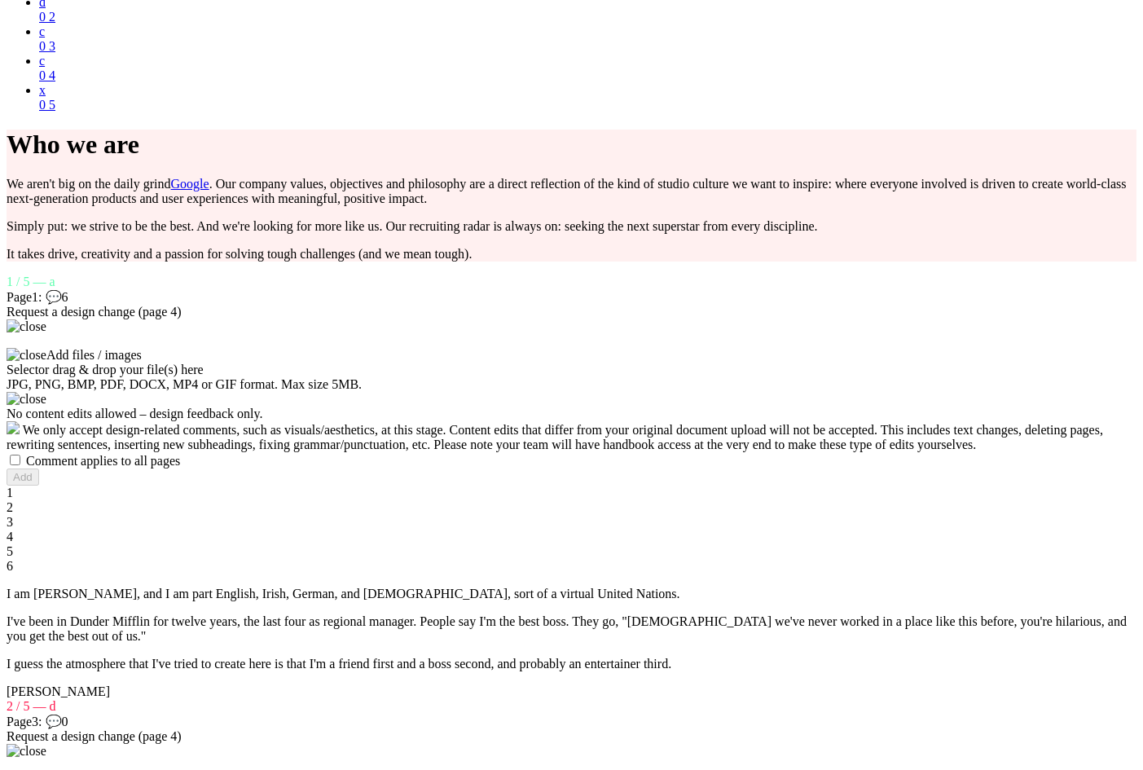
scroll to position [0, 1119]
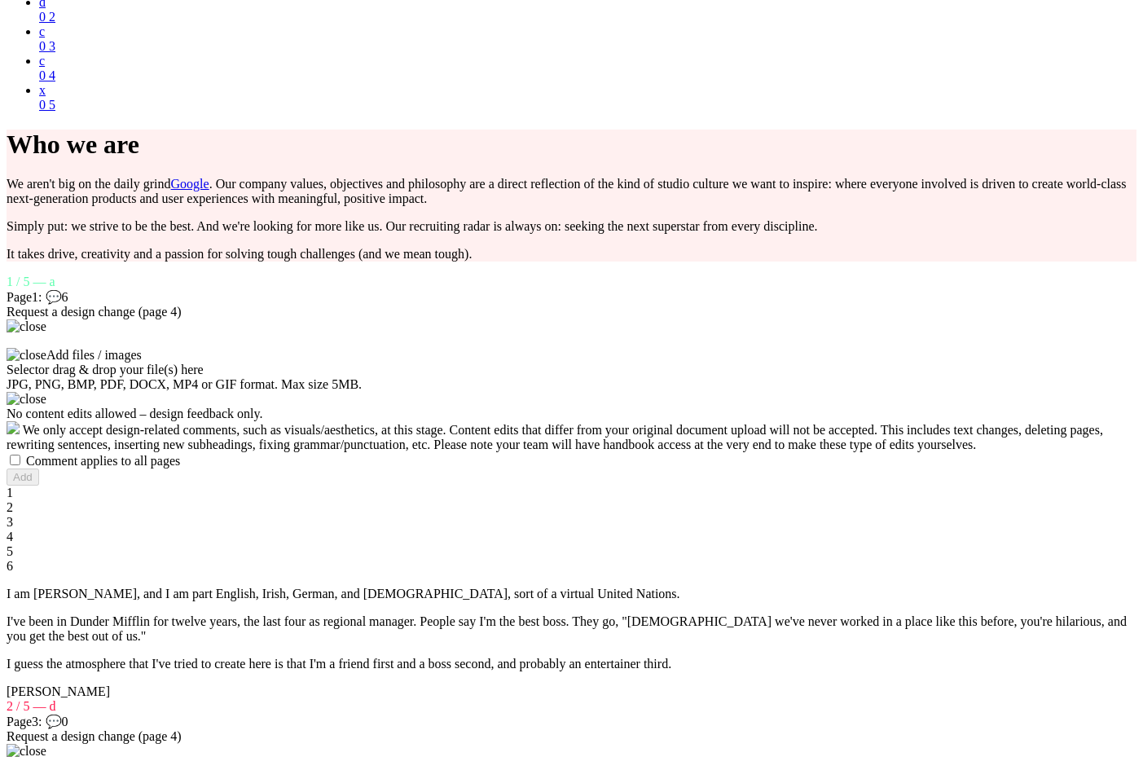
scroll to position [0, 1119]
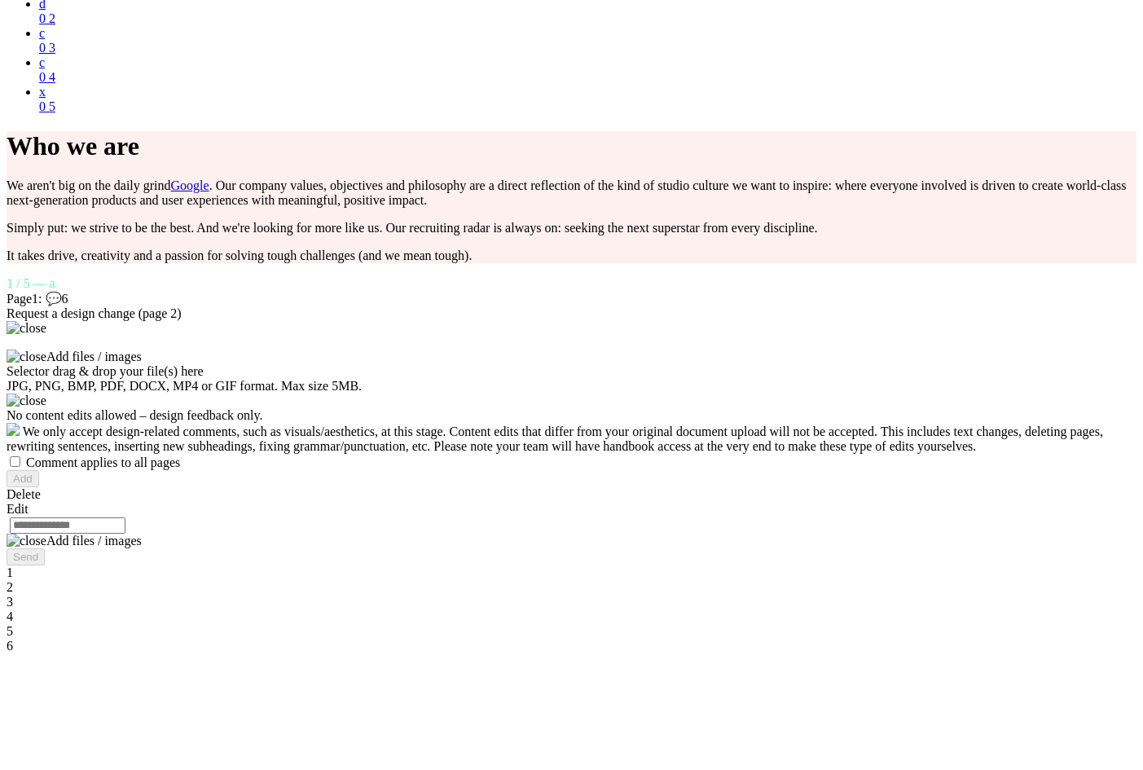
scroll to position [2039, 0]
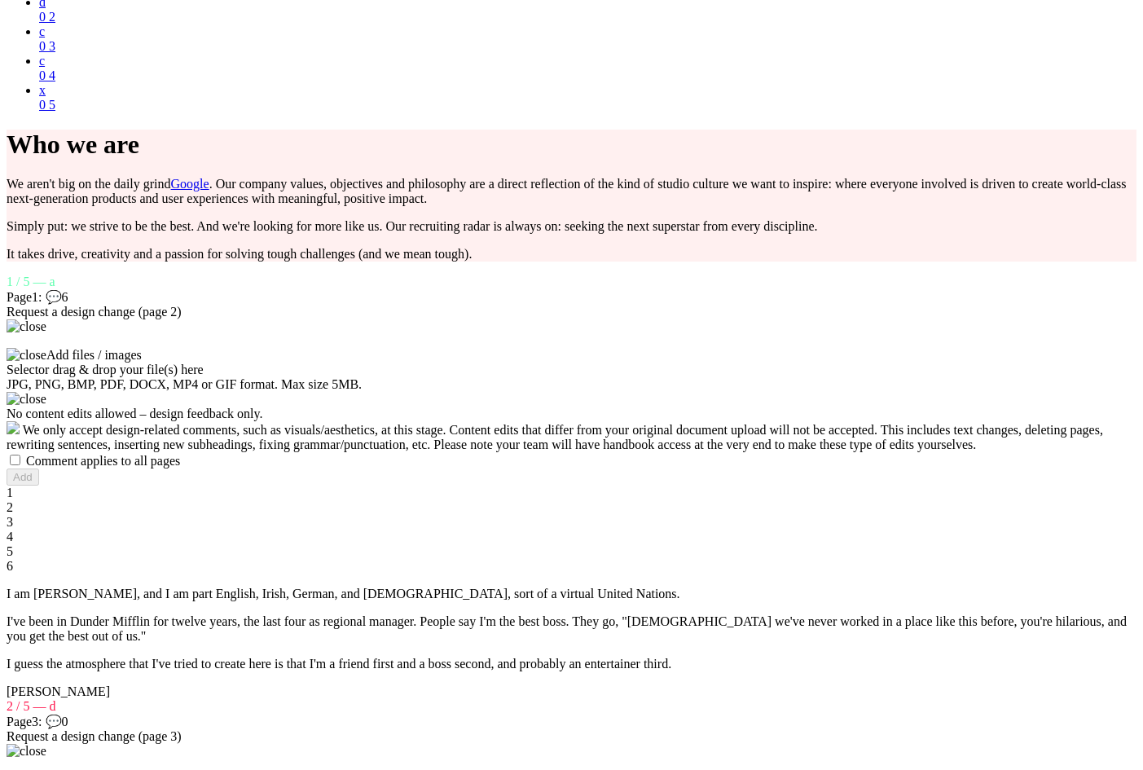
scroll to position [0, 1119]
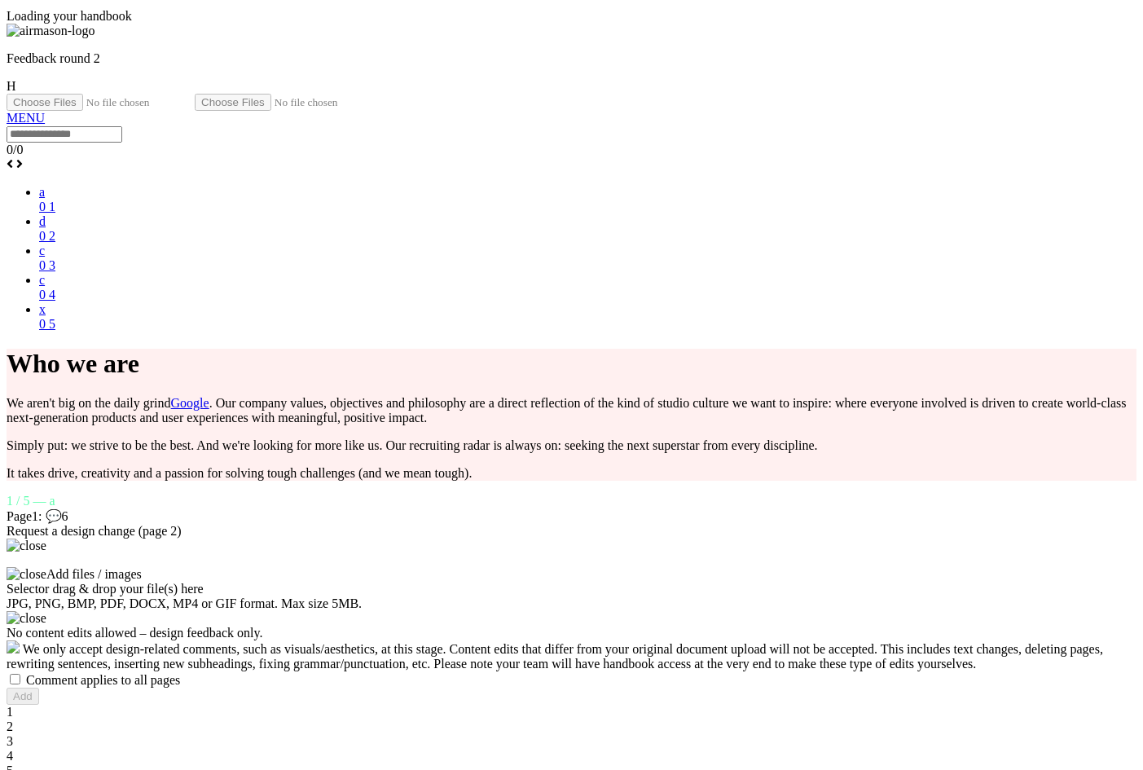
scroll to position [1331, 0]
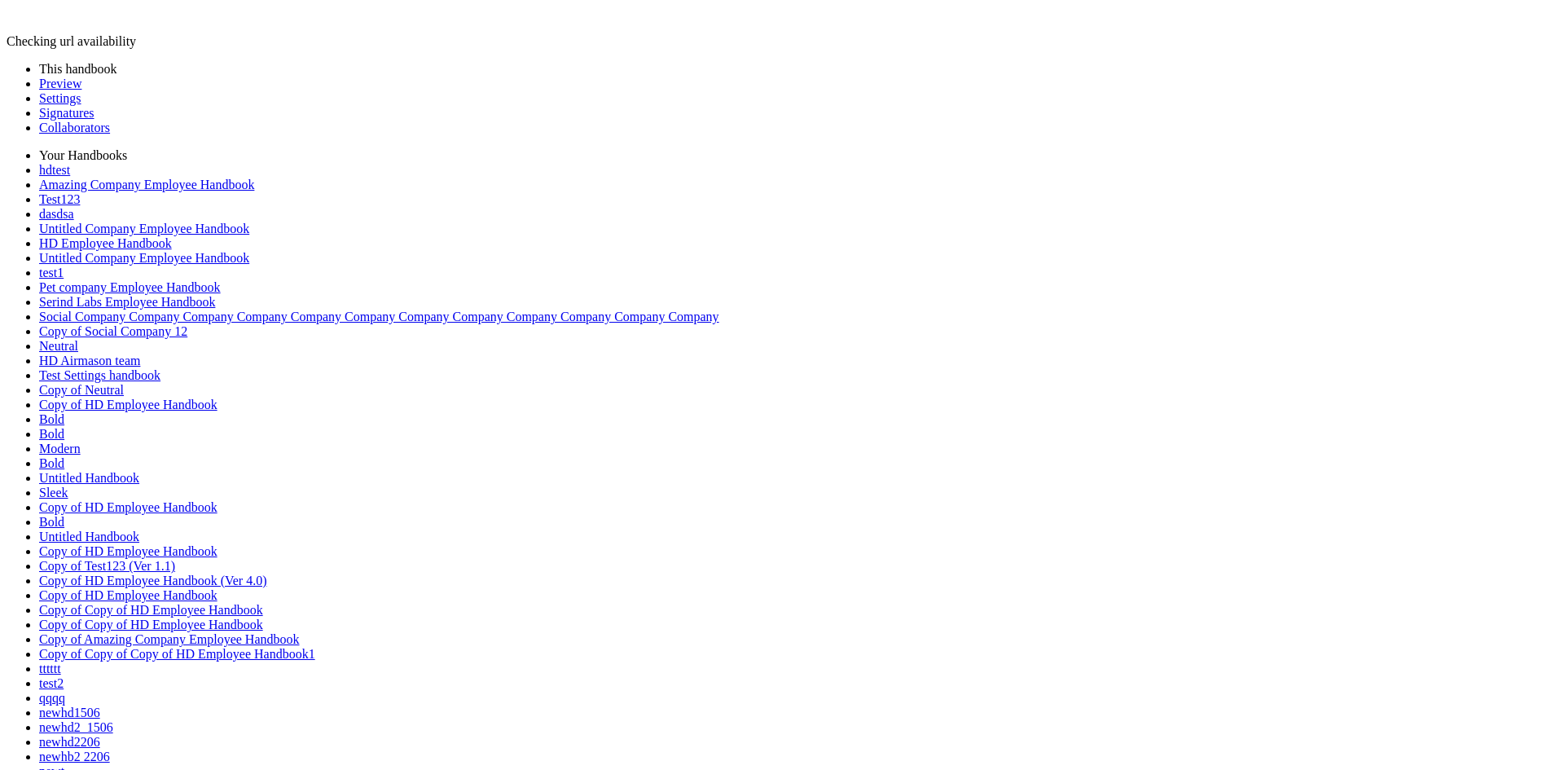
scroll to position [1255, 0]
type input "********"
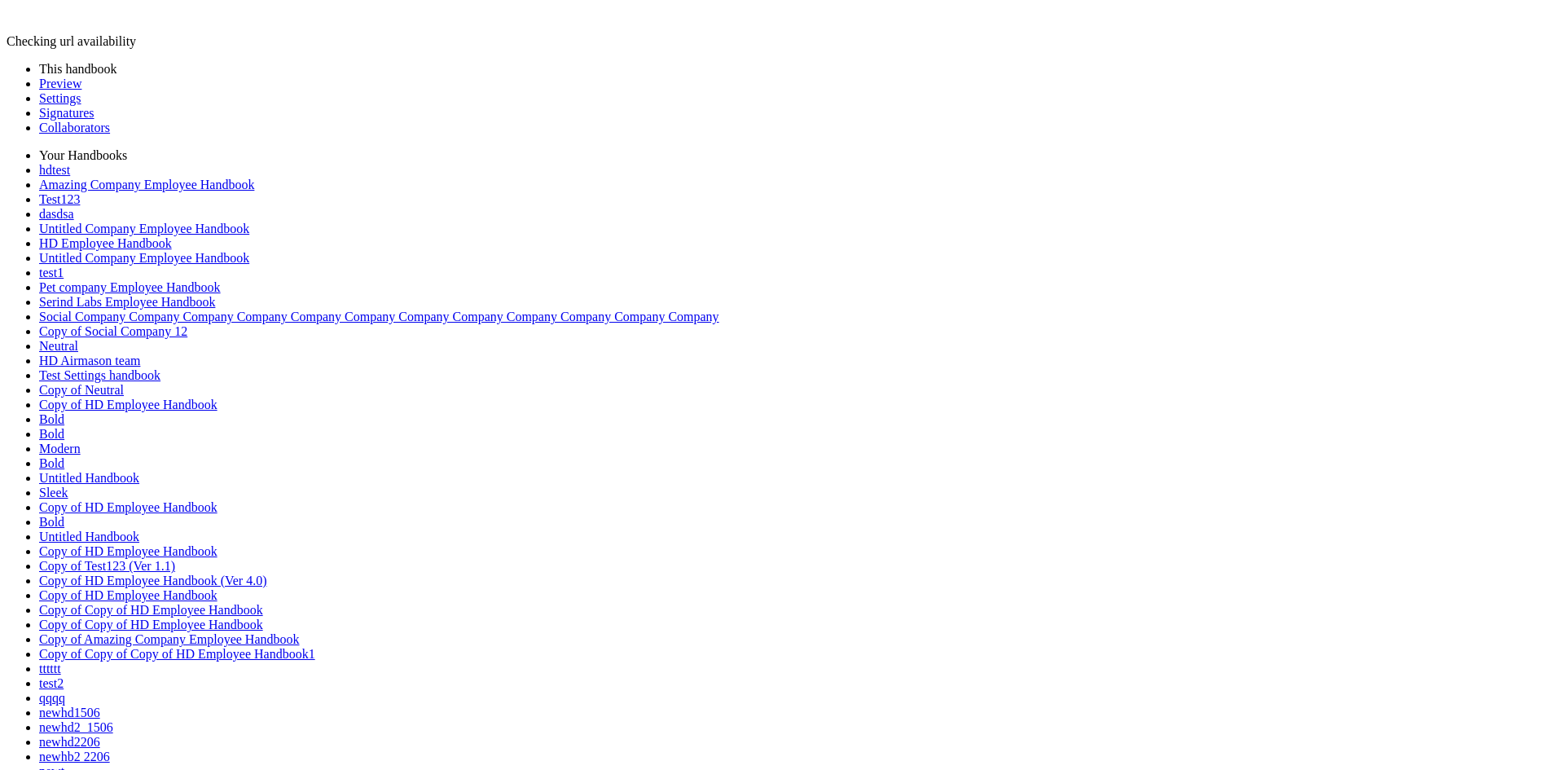
scroll to position [682, 0]
type input "*"
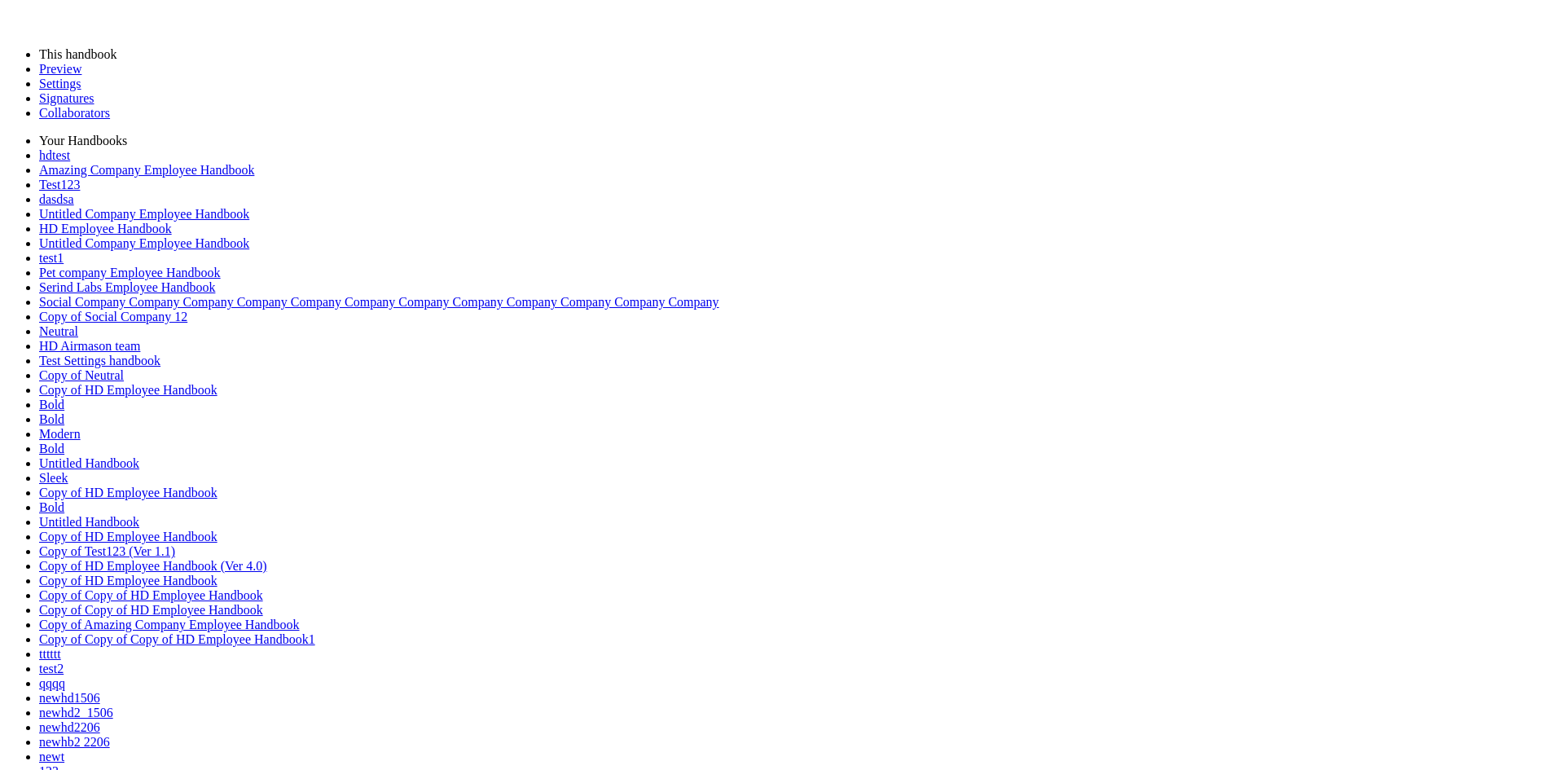
scroll to position [34, 0]
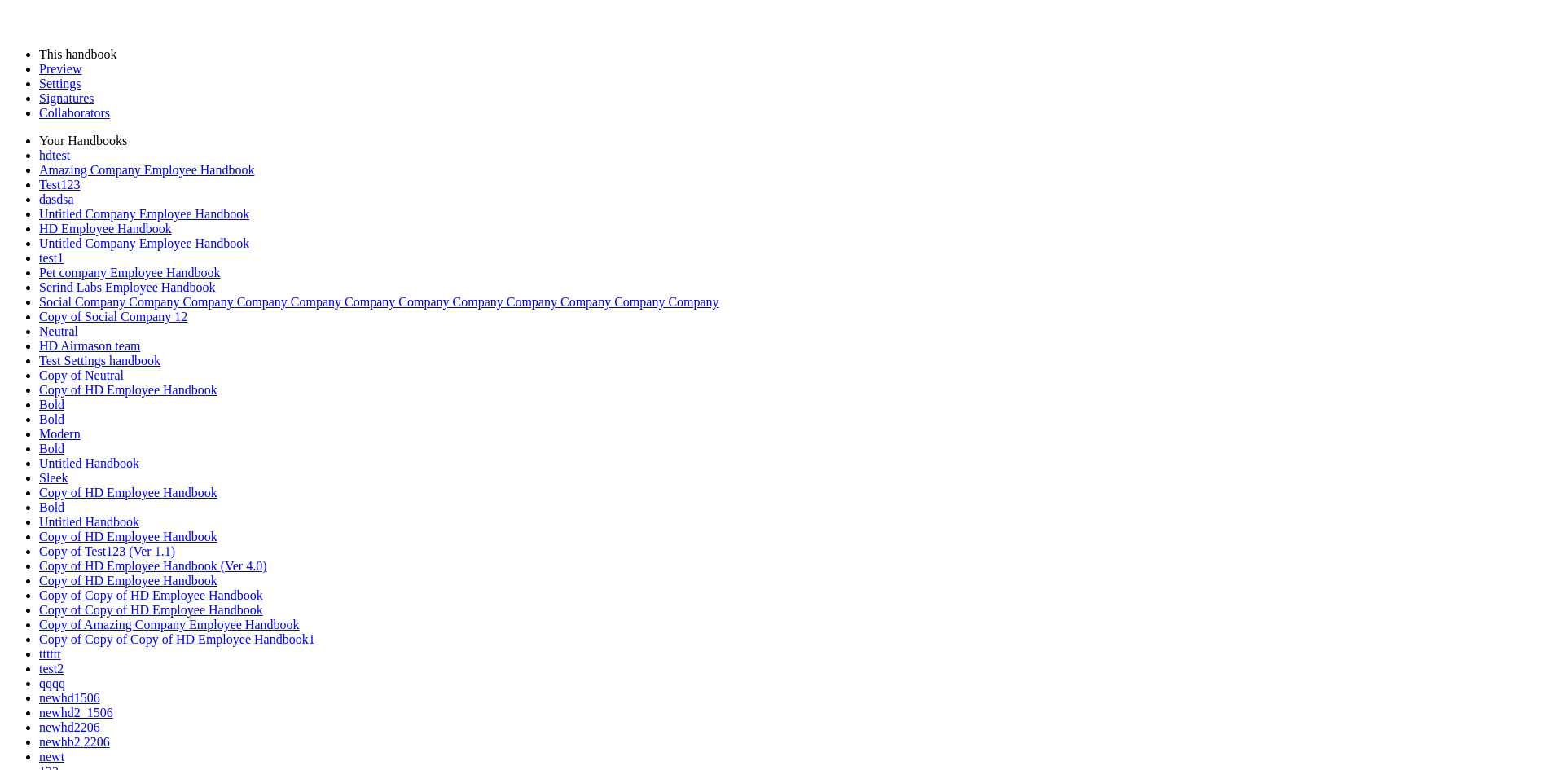
type input "*"
type input "**********"
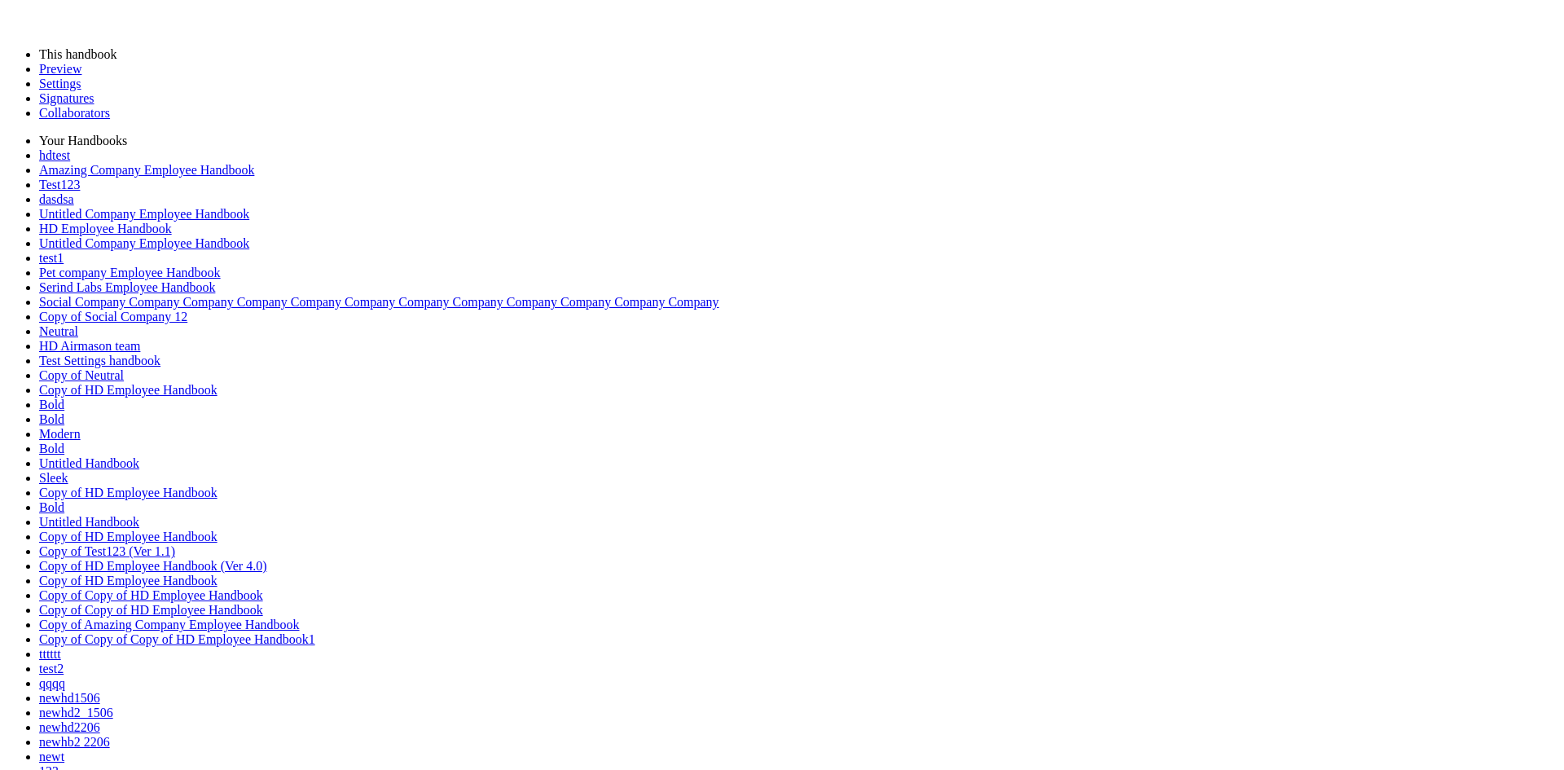
drag, startPoint x: 38, startPoint y: 49, endPoint x: 243, endPoint y: 47, distance: 204.5
copy div "end to client for design r"
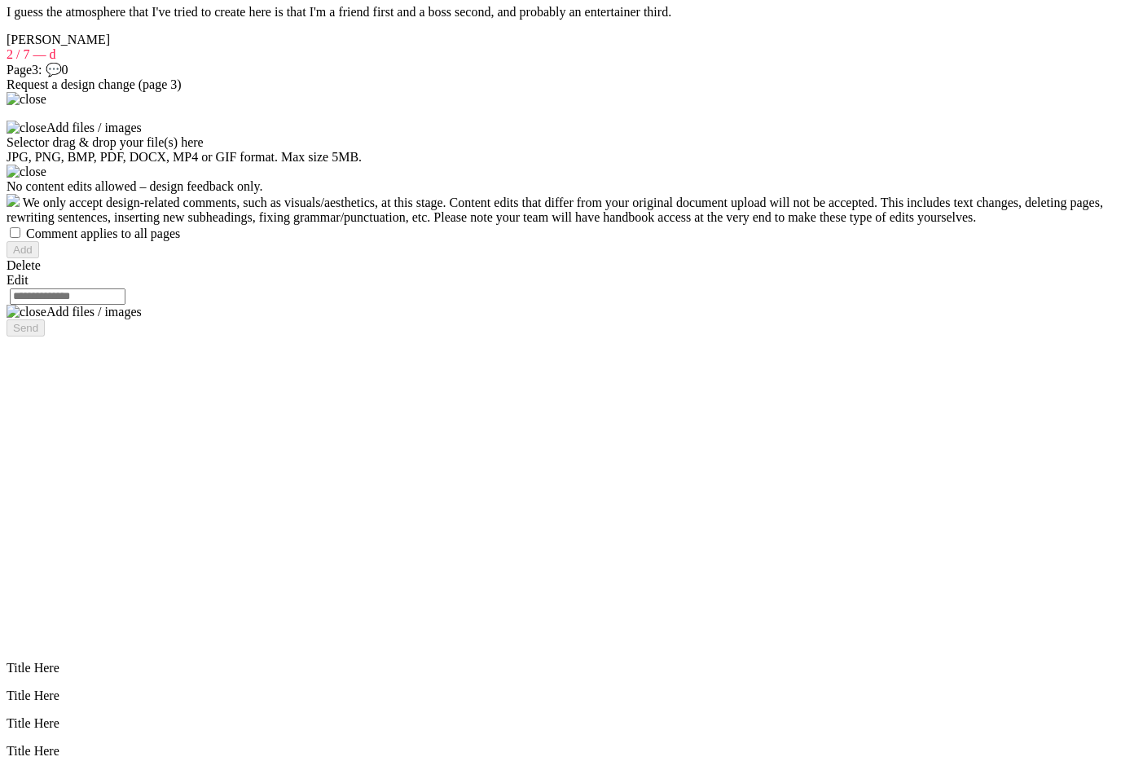
scroll to position [2634, 0]
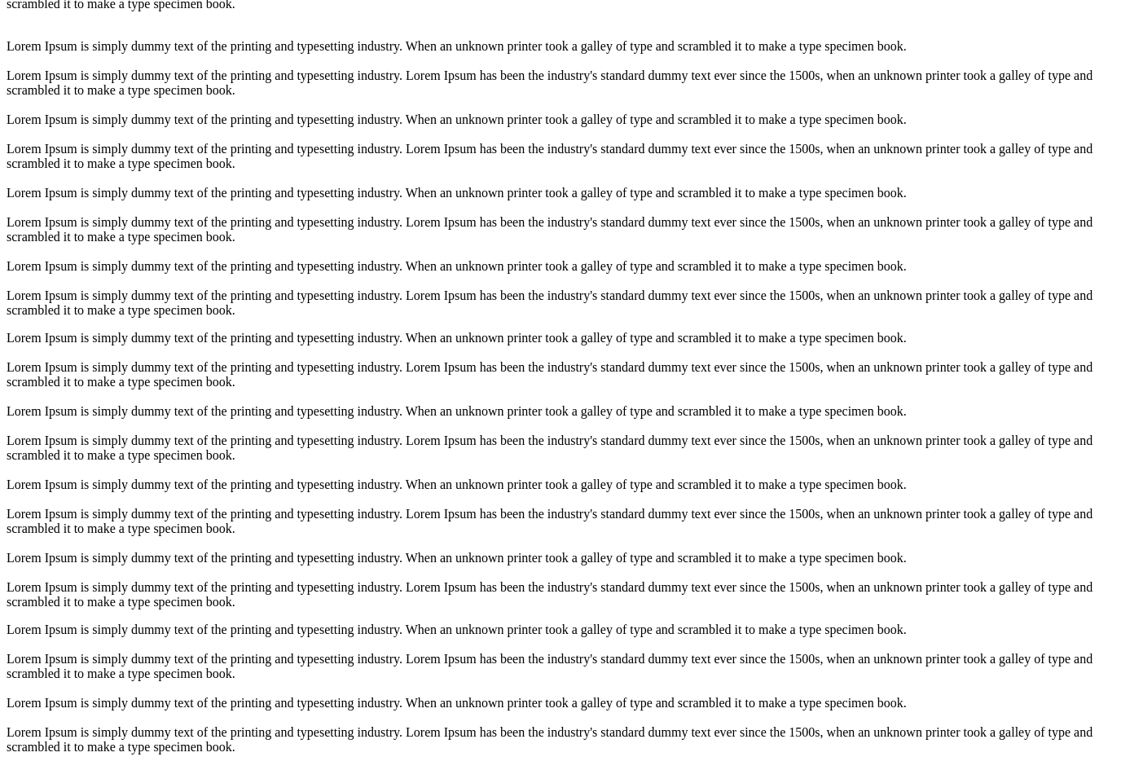
scroll to position [3286, 0]
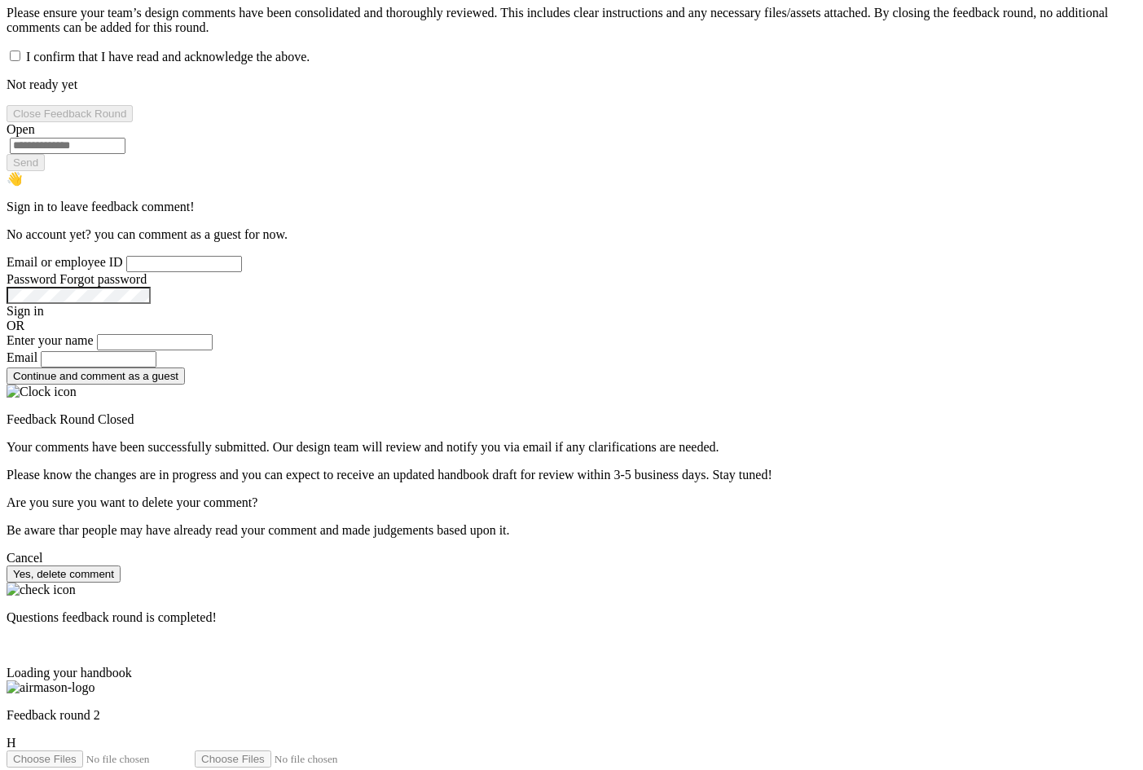
scroll to position [1331, 0]
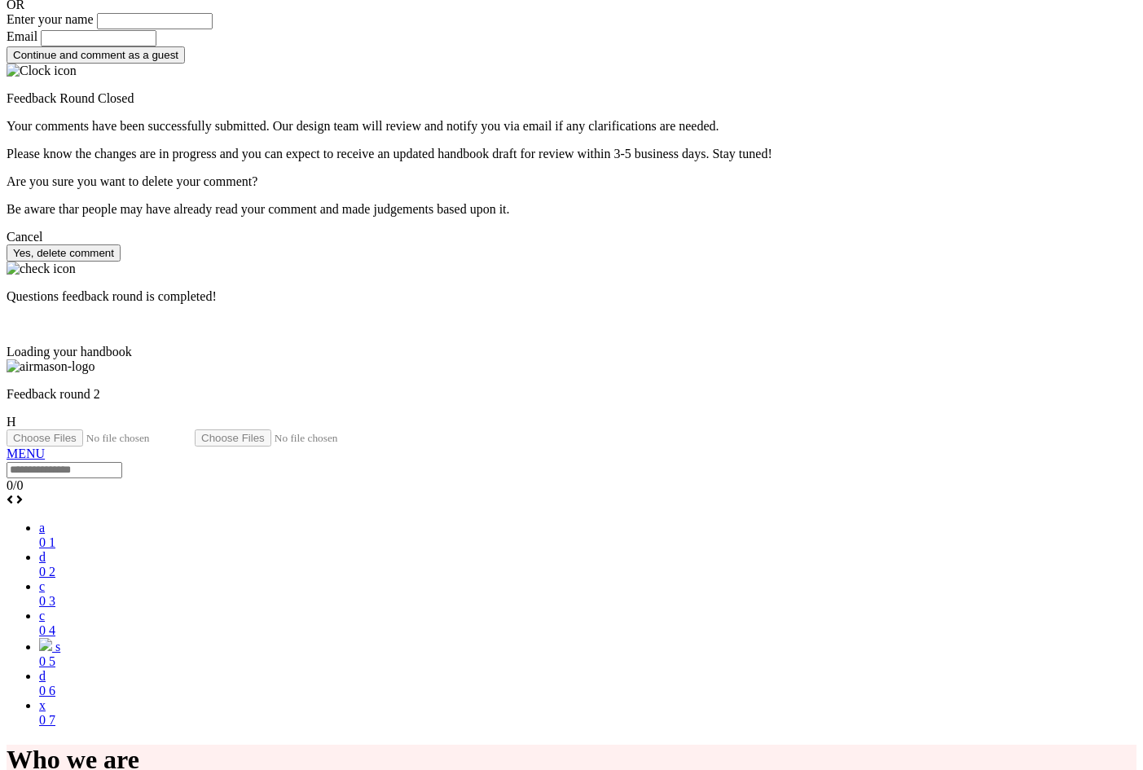
scroll to position [1493, 0]
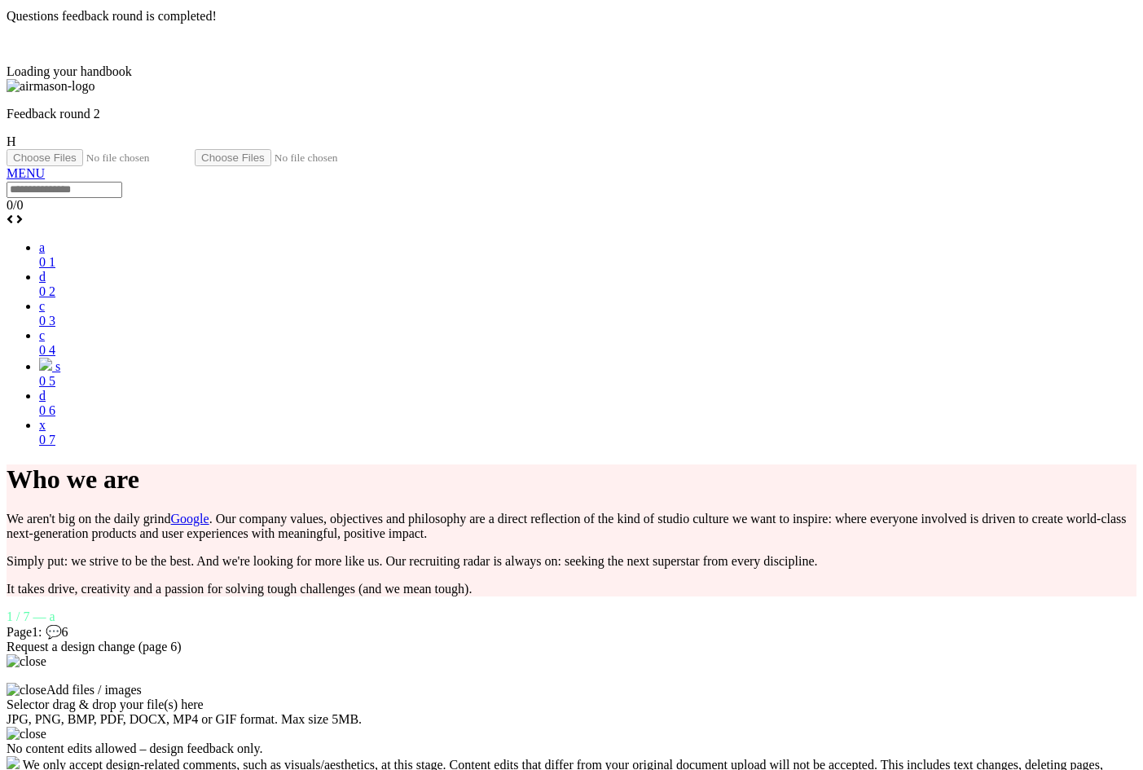
scroll to position [1982, 0]
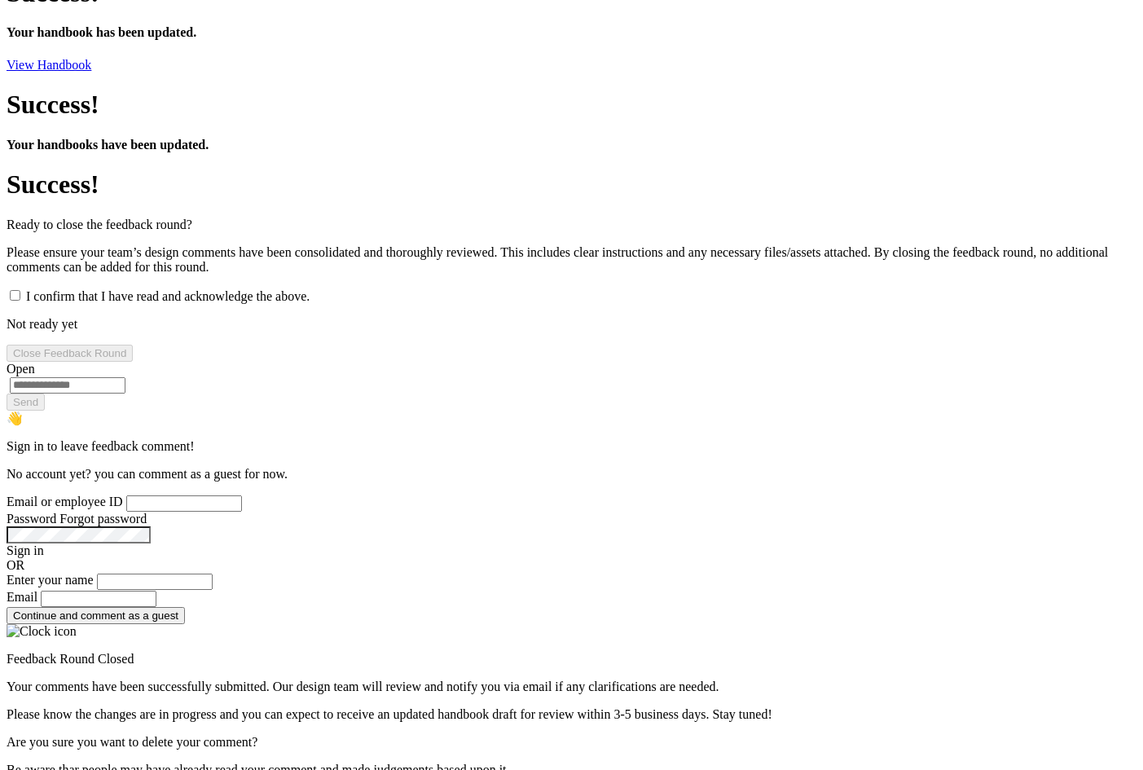
scroll to position [1249, 0]
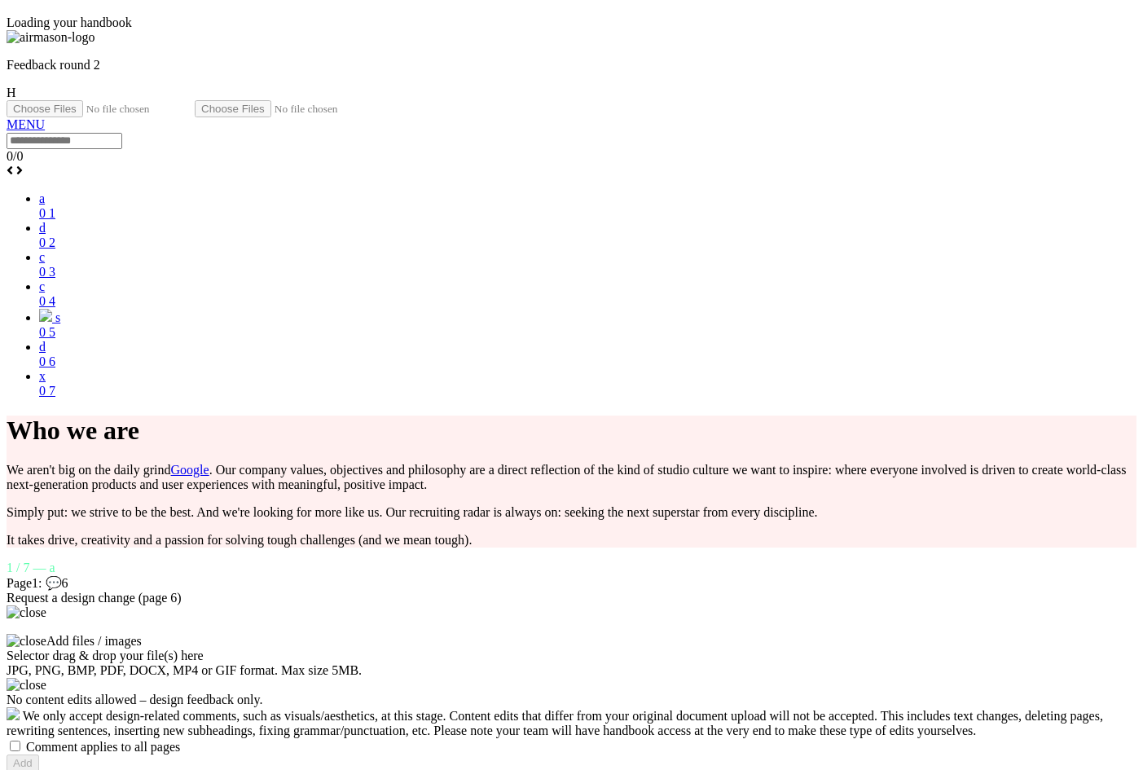
scroll to position [2064, 0]
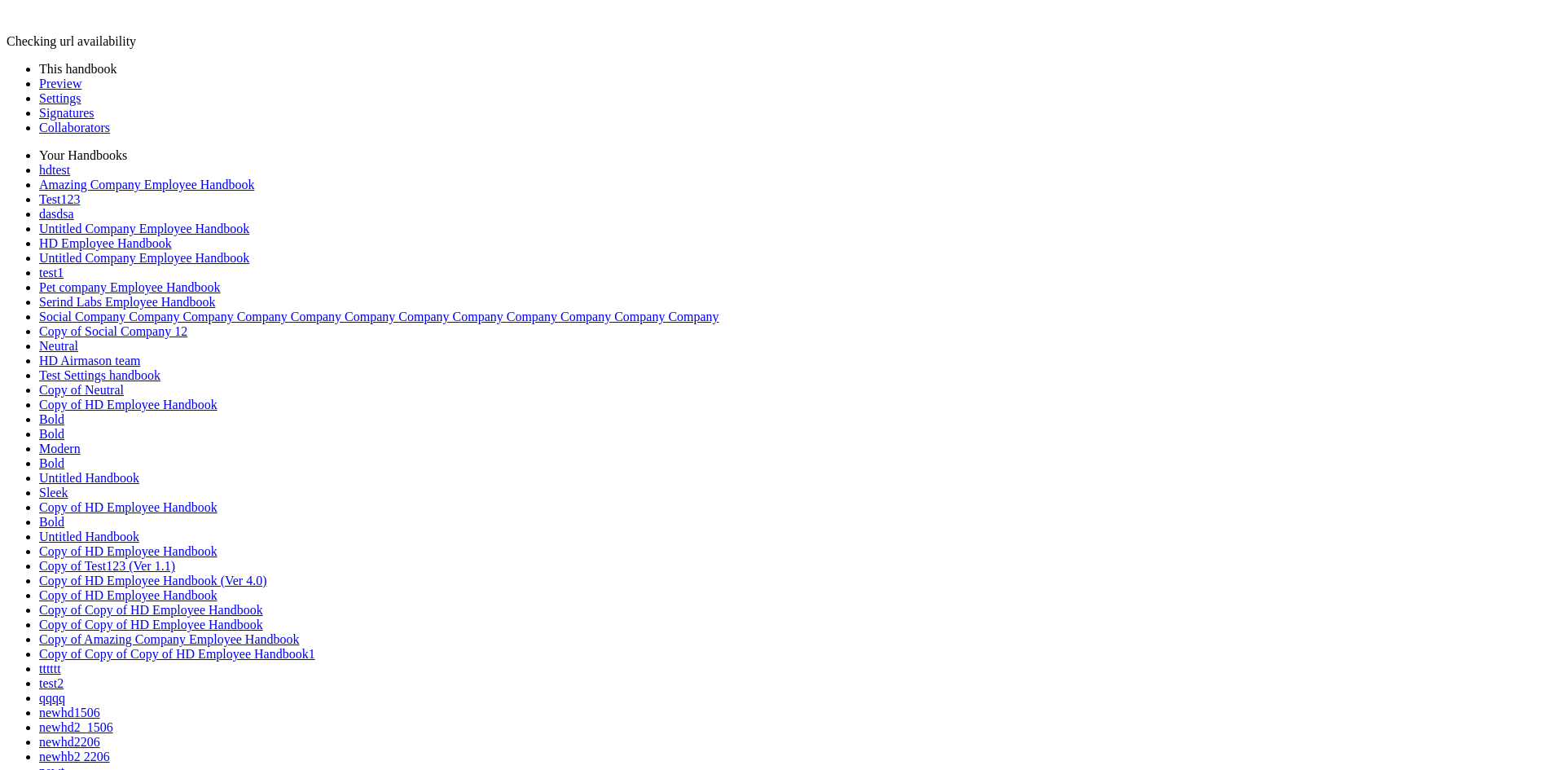
type input "**********"
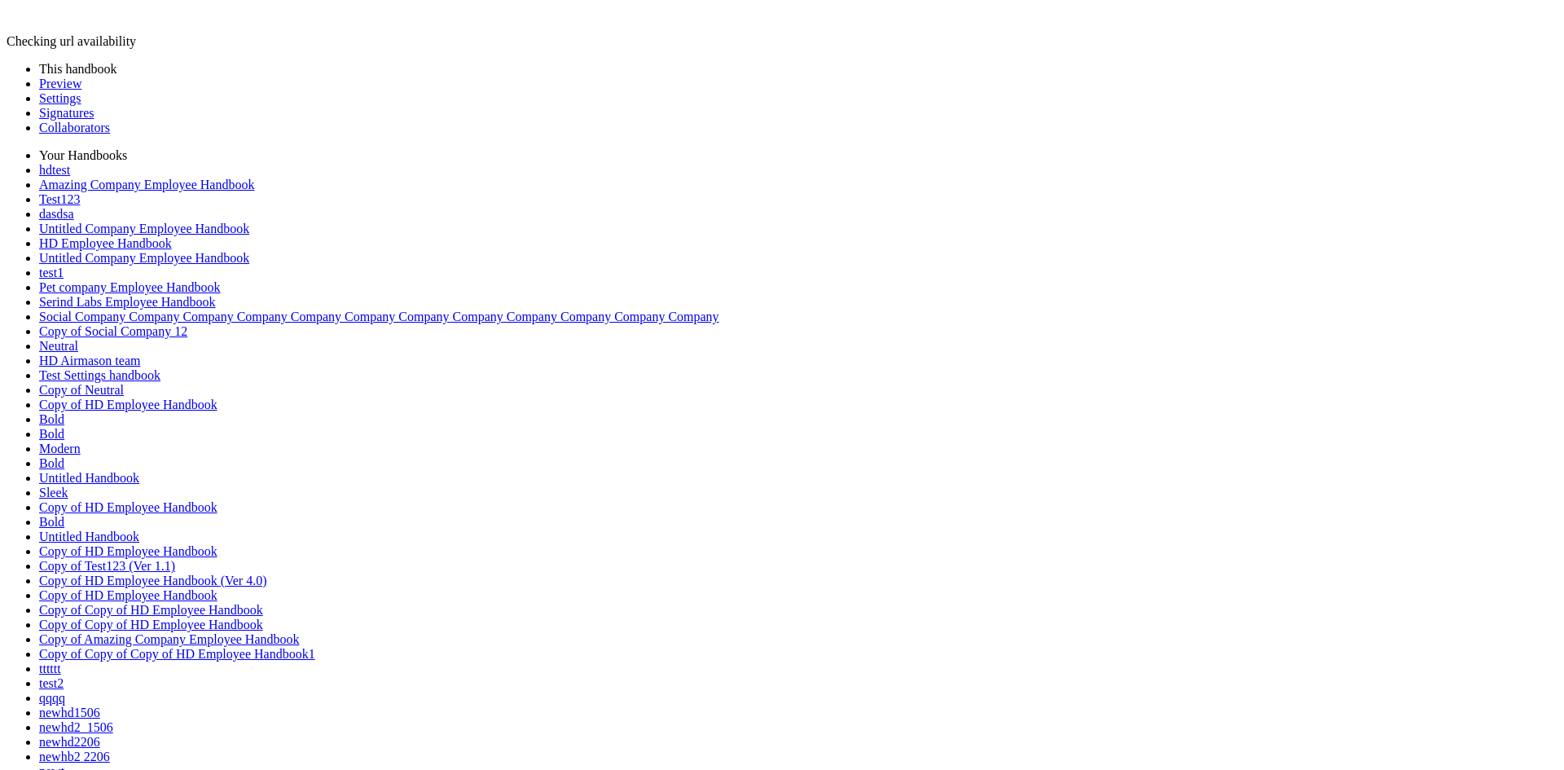
type input "**********"
click link "**********"
